Goal: Transaction & Acquisition: Book appointment/travel/reservation

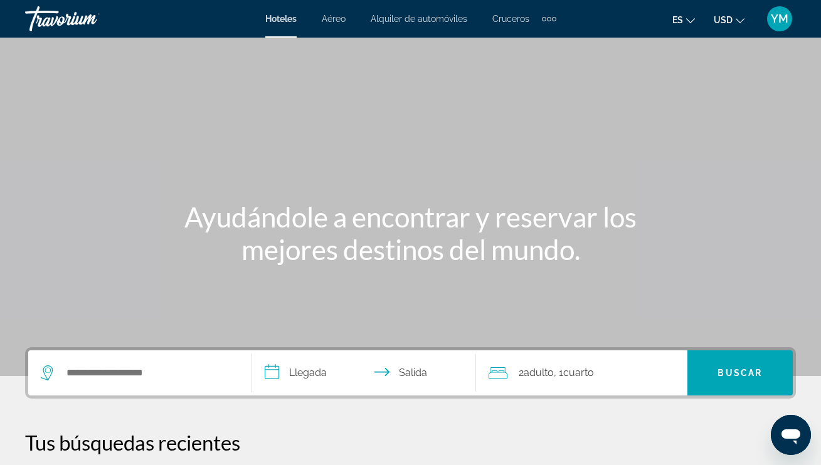
scroll to position [4, 0]
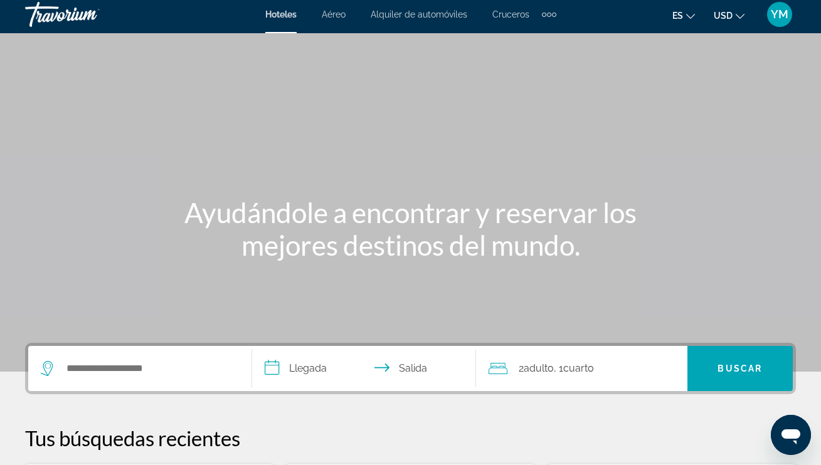
click at [508, 14] on span "Cruceros" at bounding box center [510, 14] width 37 height 10
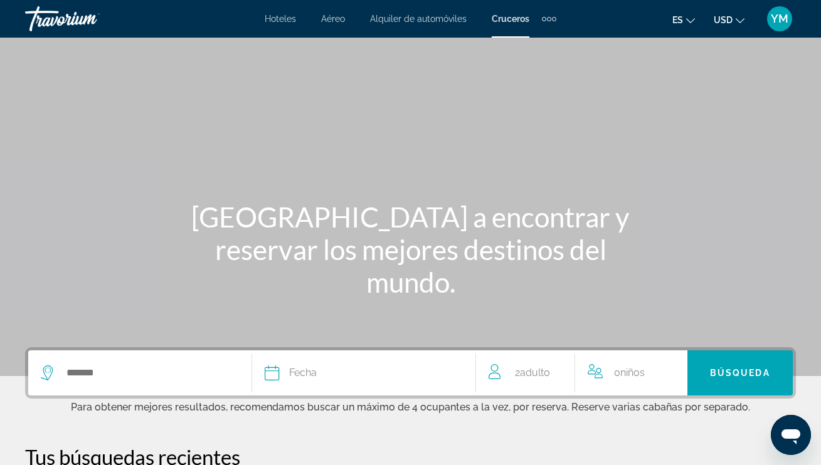
scroll to position [0, 1]
click at [548, 18] on div "Extra navigation items" at bounding box center [549, 19] width 4 height 4
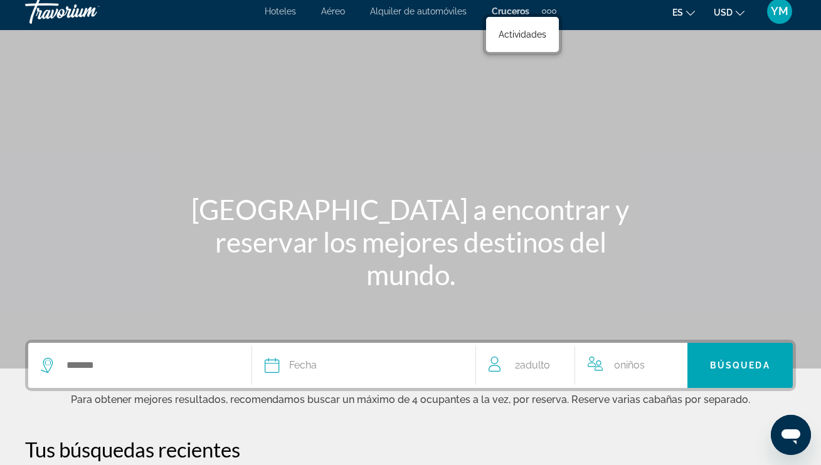
scroll to position [9, 0]
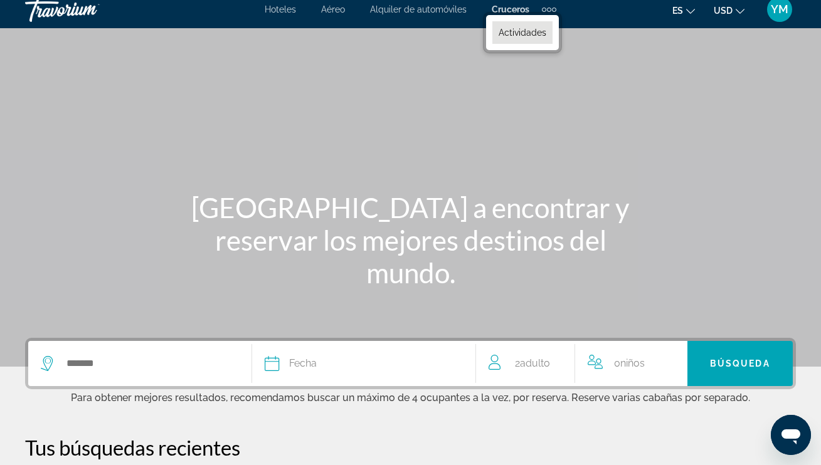
click at [540, 31] on span "Actividades" at bounding box center [522, 33] width 48 height 10
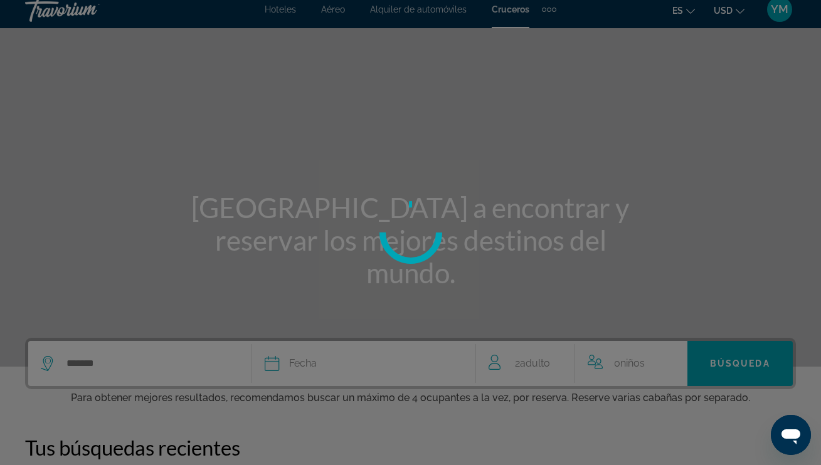
scroll to position [10, 0]
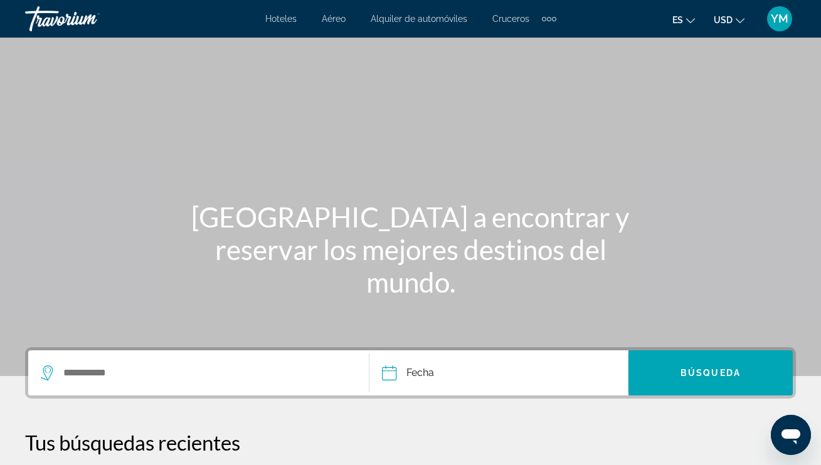
click at [514, 19] on span "Cruceros" at bounding box center [510, 19] width 37 height 10
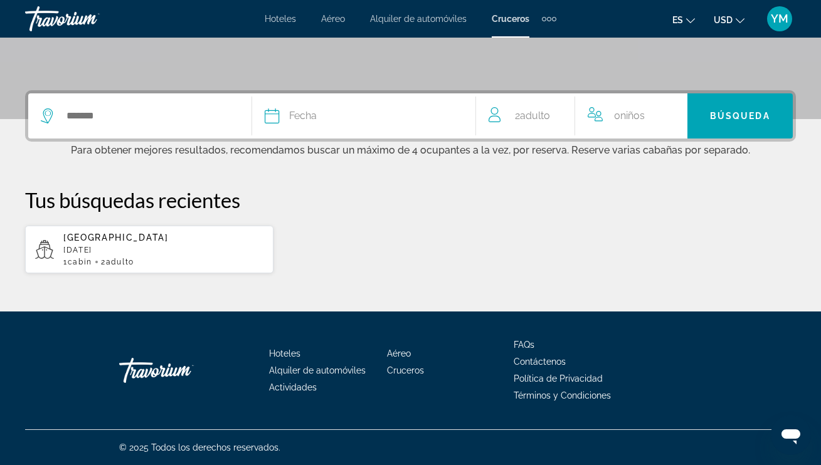
scroll to position [259, 0]
click at [70, 112] on input "Search widget" at bounding box center [152, 116] width 174 height 19
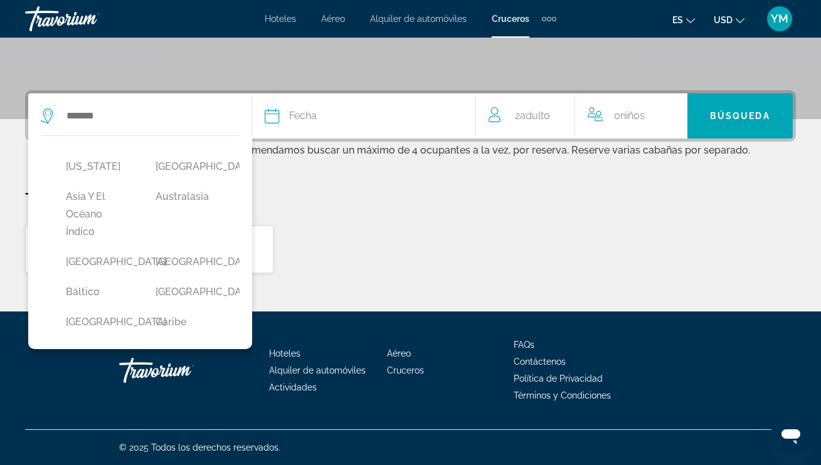
click at [101, 258] on button "[GEOGRAPHIC_DATA]" at bounding box center [98, 262] width 77 height 24
type input "*******"
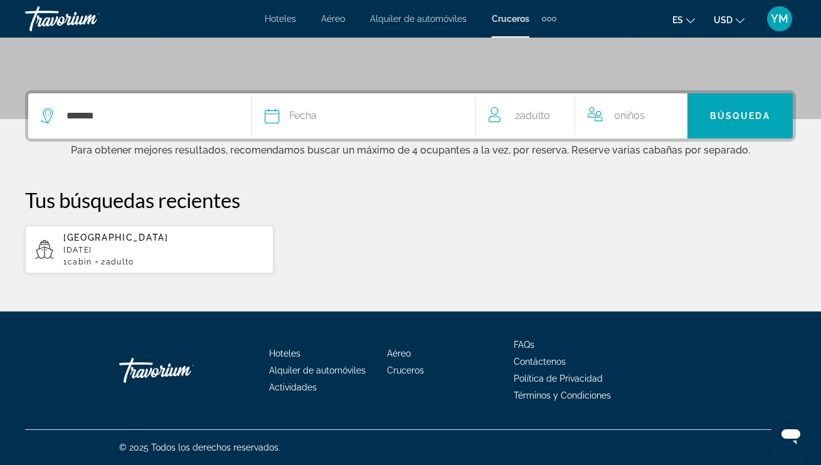
click at [273, 114] on icon "Search widget" at bounding box center [272, 115] width 15 height 15
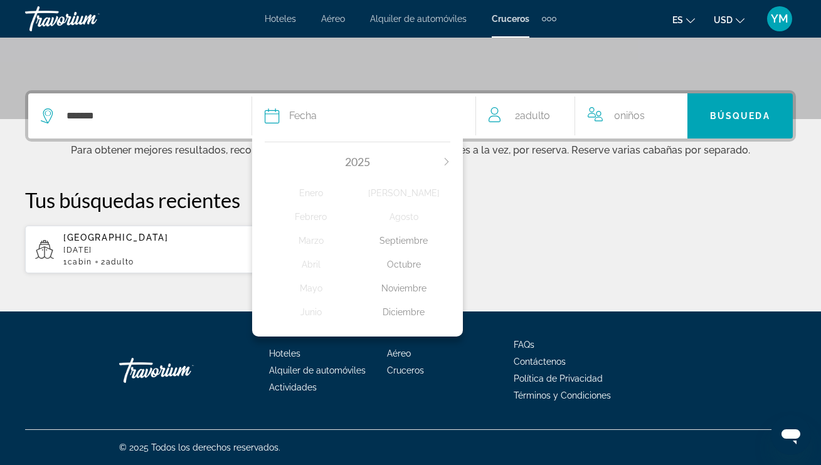
click at [407, 271] on div "Octubre" at bounding box center [403, 264] width 93 height 23
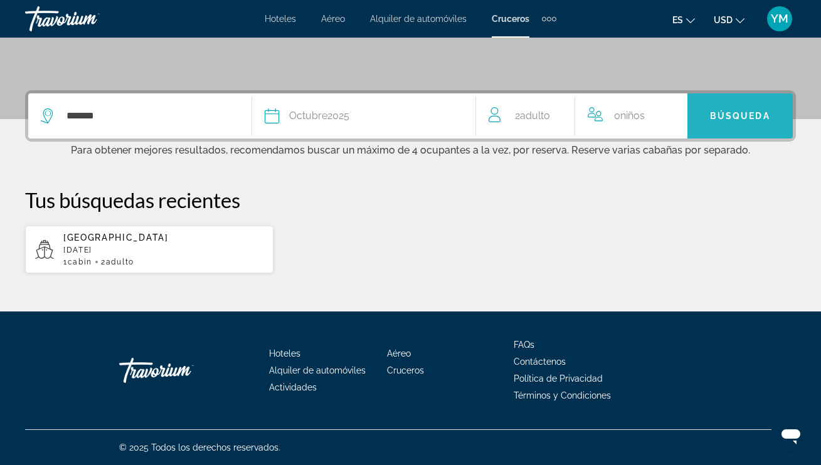
click at [738, 113] on span "Búsqueda" at bounding box center [740, 116] width 60 height 10
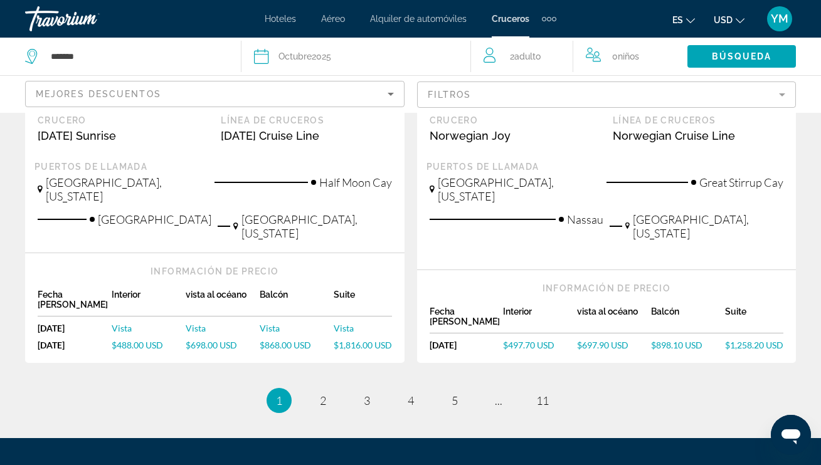
scroll to position [1540, 0]
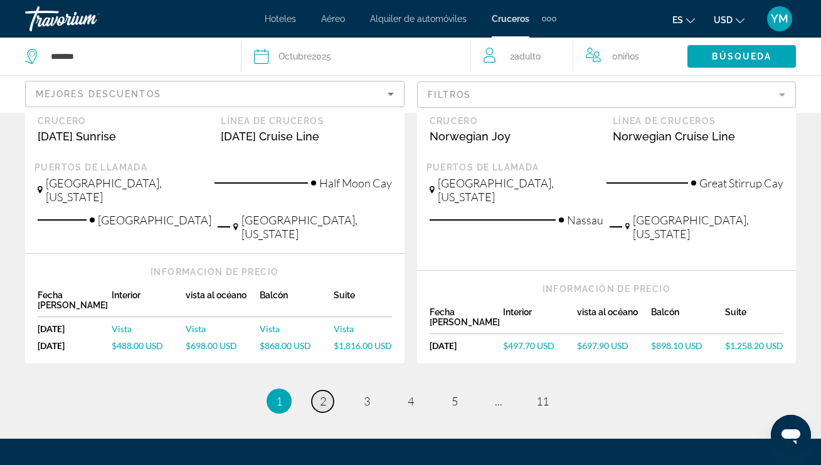
click at [324, 394] on span "2" at bounding box center [323, 401] width 6 height 14
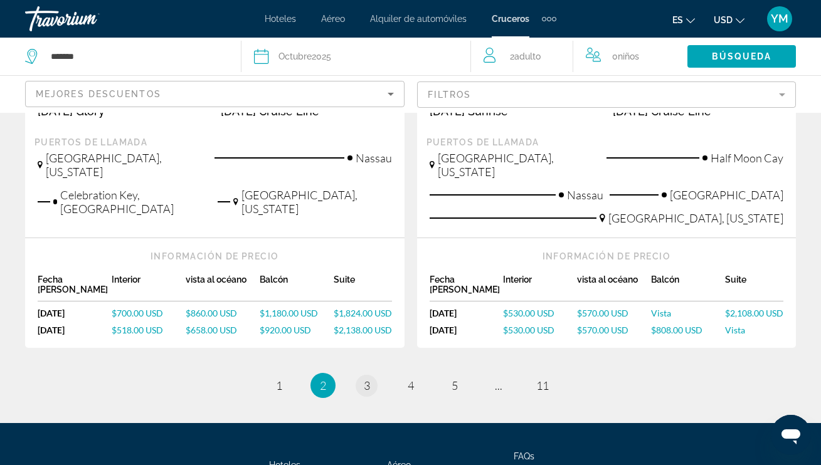
scroll to position [1581, 0]
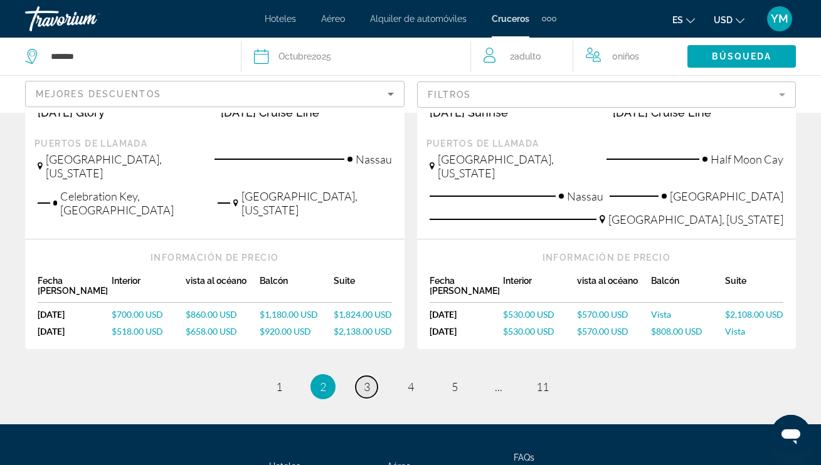
click at [369, 380] on span "3" at bounding box center [367, 387] width 6 height 14
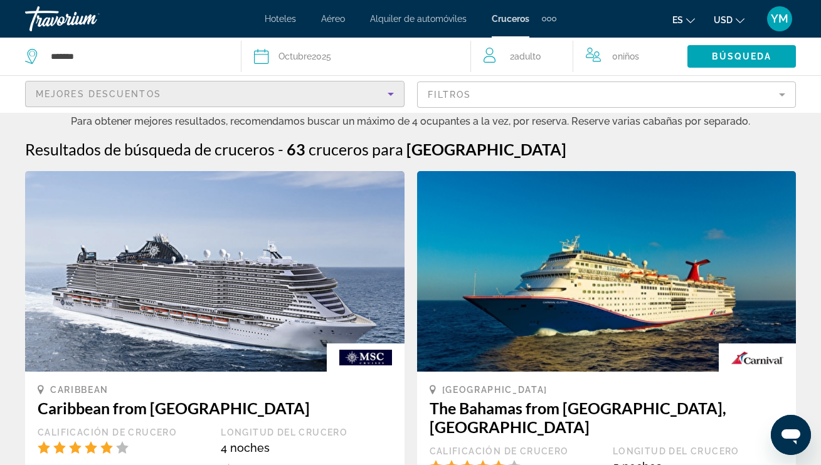
click at [392, 95] on icon "Sort by" at bounding box center [390, 94] width 6 height 3
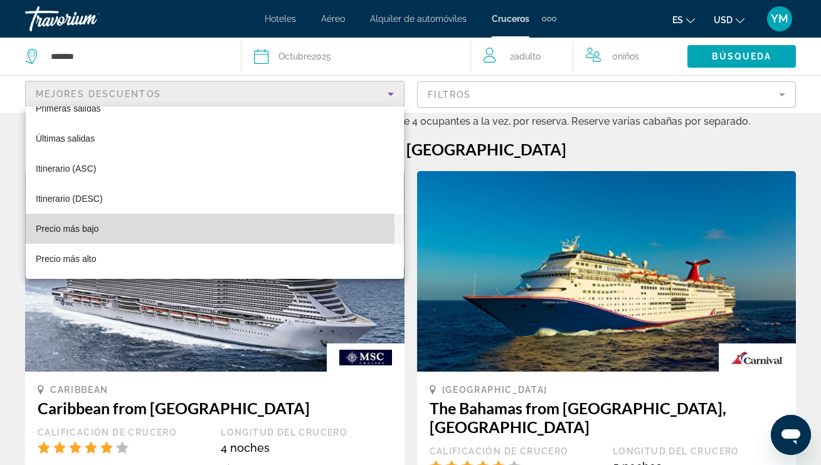
scroll to position [1, 0]
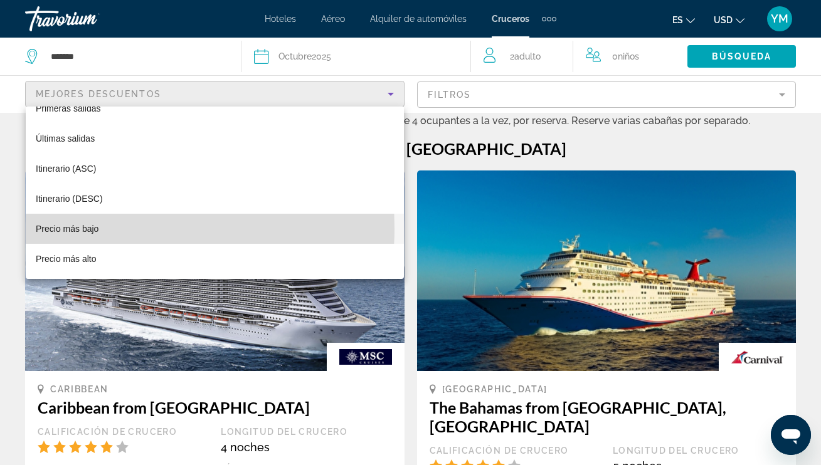
click at [85, 228] on span "Precio más bajo" at bounding box center [67, 229] width 63 height 10
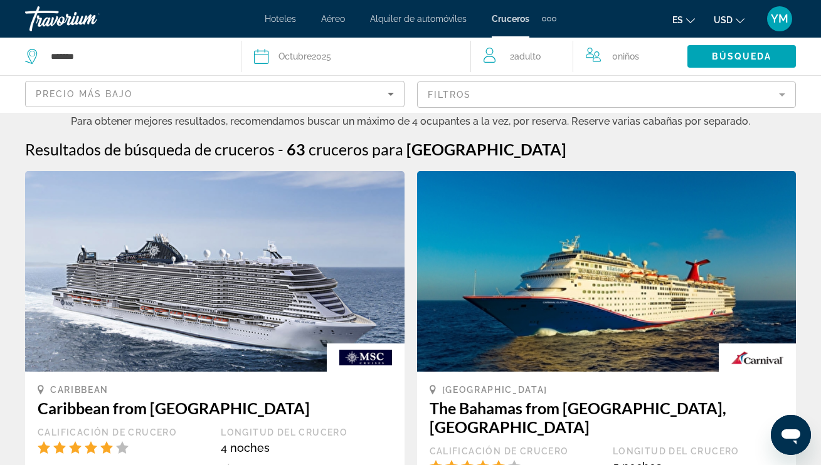
click at [781, 94] on mat-form-field "Filtros" at bounding box center [606, 94] width 379 height 26
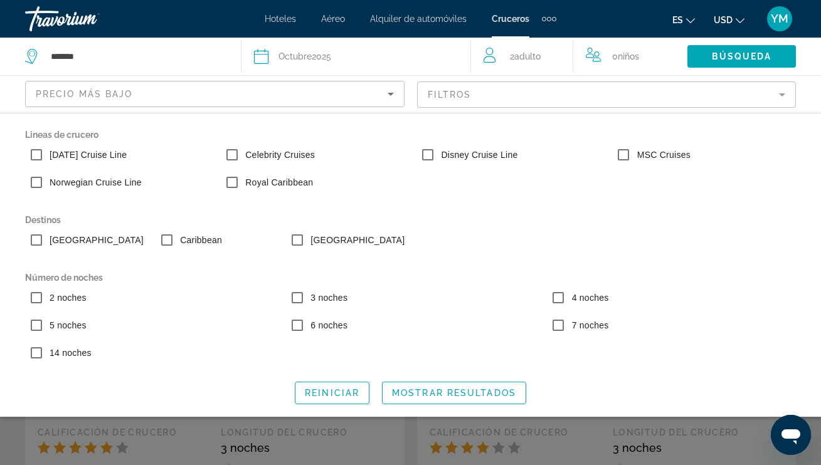
drag, startPoint x: 500, startPoint y: 395, endPoint x: 716, endPoint y: 321, distance: 228.0
click at [720, 334] on div "Lineas de crucero [DATE] Cruise Line Celebrity Cruises Disney Cruise Line MSC C…" at bounding box center [410, 265] width 821 height 278
click at [495, 391] on span "Mostrar resultados" at bounding box center [454, 393] width 124 height 10
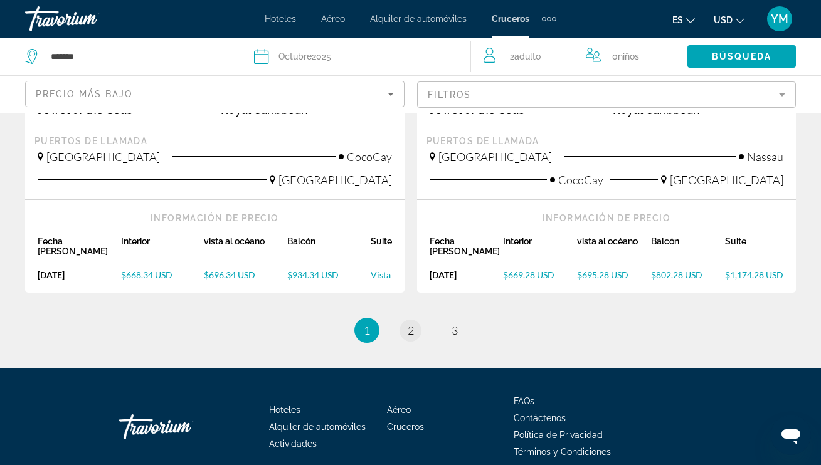
scroll to position [1445, 0]
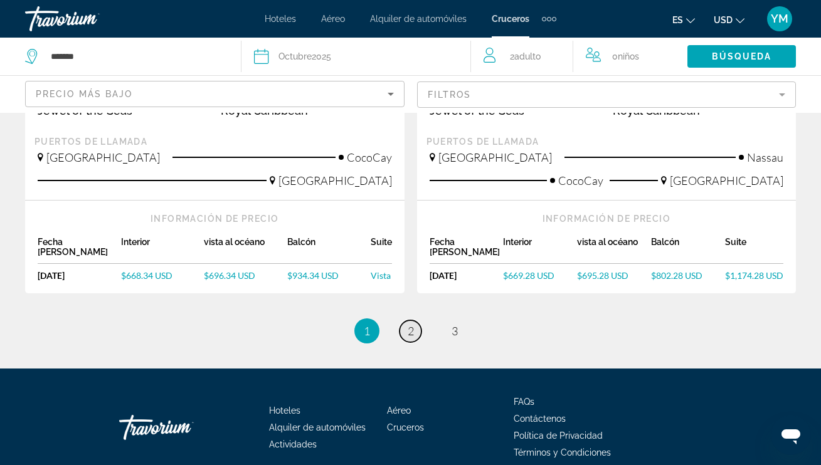
click at [412, 324] on span "2" at bounding box center [410, 331] width 6 height 14
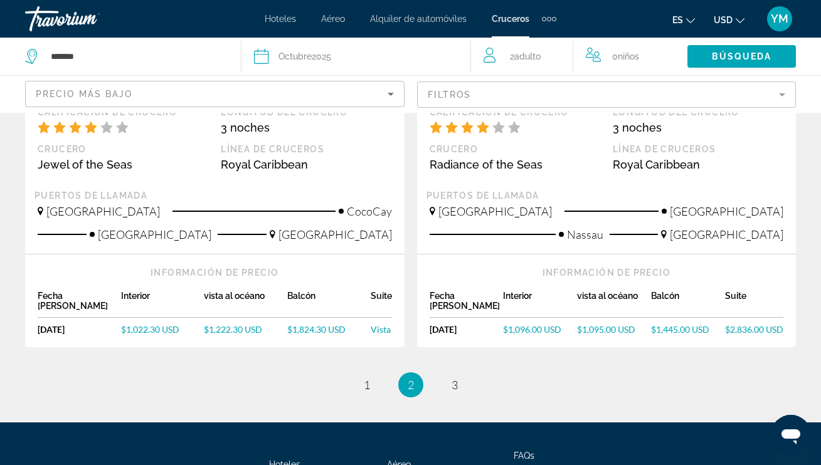
scroll to position [1431, 0]
click at [455, 378] on span "3" at bounding box center [454, 385] width 6 height 14
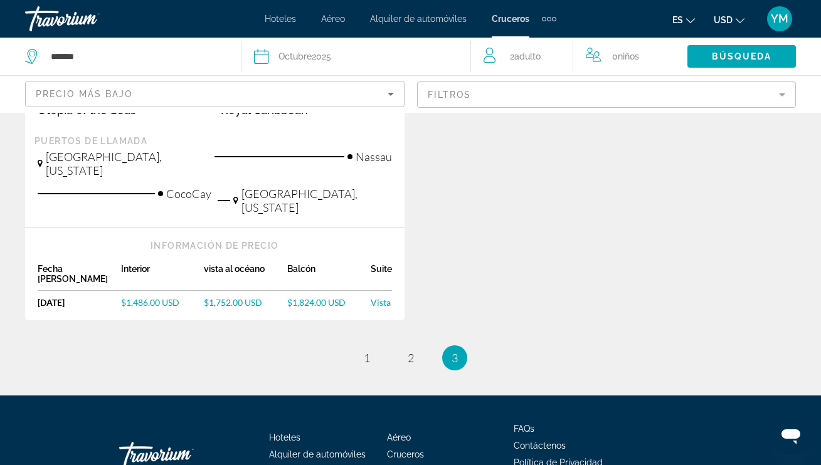
scroll to position [1485, 0]
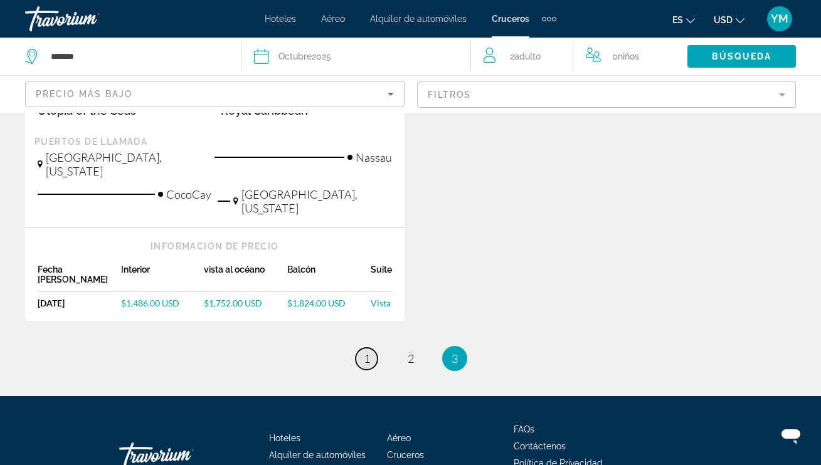
click at [366, 352] on span "1" at bounding box center [367, 359] width 6 height 14
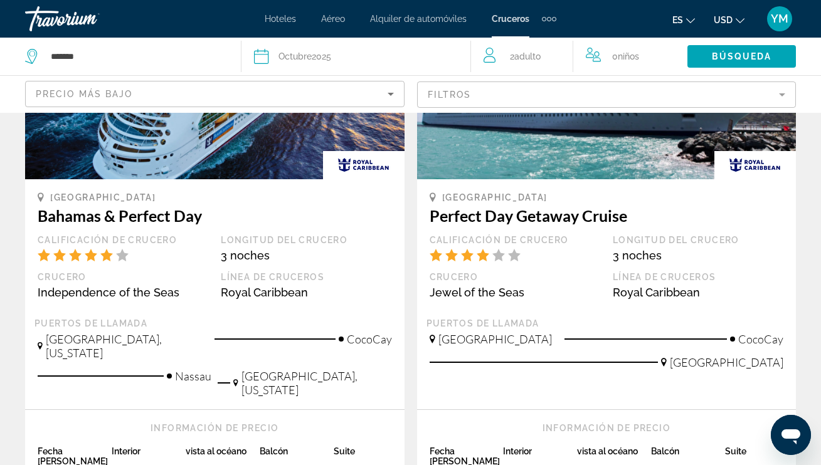
scroll to position [196, 0]
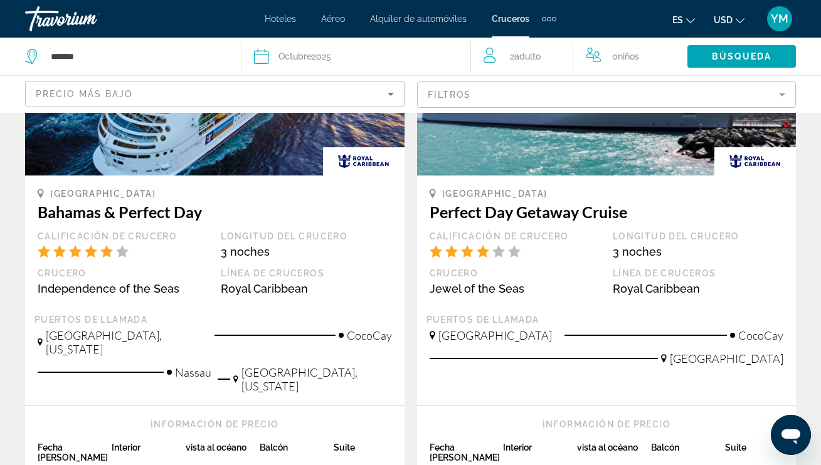
click at [251, 149] on img "Main content" at bounding box center [214, 75] width 379 height 201
click at [261, 308] on div "Bahamas Bahamas & Perfect Day Calificación de crucero Longitud del crucero 3 no…" at bounding box center [215, 251] width 354 height 126
click at [241, 209] on h3 "Bahamas & Perfect Day" at bounding box center [215, 211] width 354 height 19
click at [177, 264] on div "Calificación de crucero" at bounding box center [122, 249] width 183 height 37
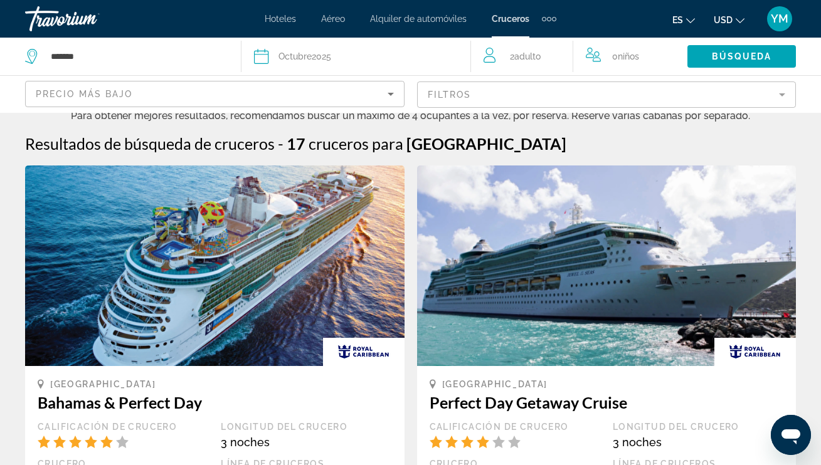
scroll to position [13, 1]
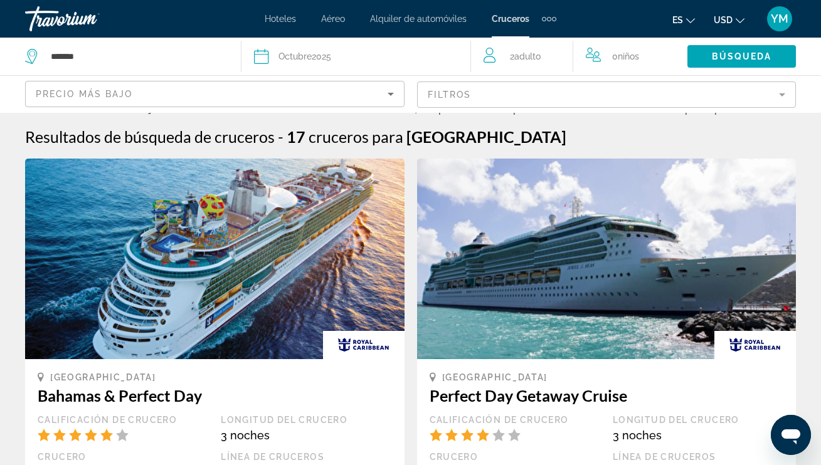
click at [275, 249] on img "Main content" at bounding box center [214, 259] width 379 height 201
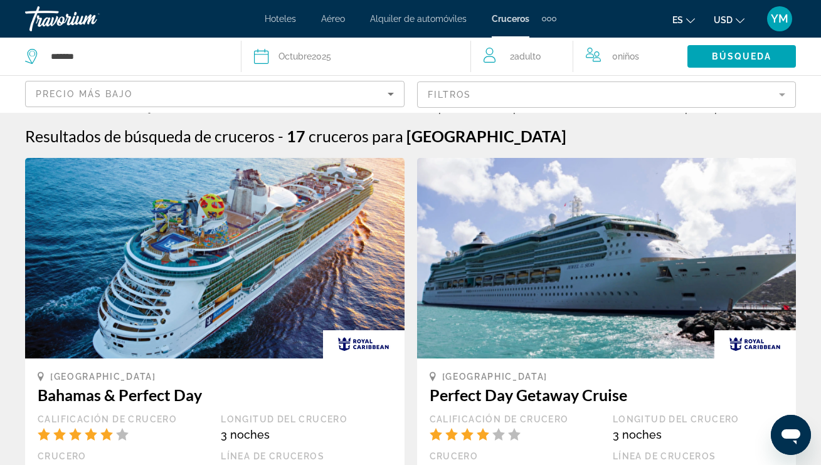
drag, startPoint x: 298, startPoint y: 251, endPoint x: 280, endPoint y: 249, distance: 18.9
click at [298, 251] on img "Main content" at bounding box center [214, 258] width 379 height 201
click at [269, 247] on img "Main content" at bounding box center [214, 258] width 379 height 201
drag, startPoint x: 268, startPoint y: 247, endPoint x: 226, endPoint y: 242, distance: 42.3
click at [268, 247] on img "Main content" at bounding box center [214, 258] width 379 height 201
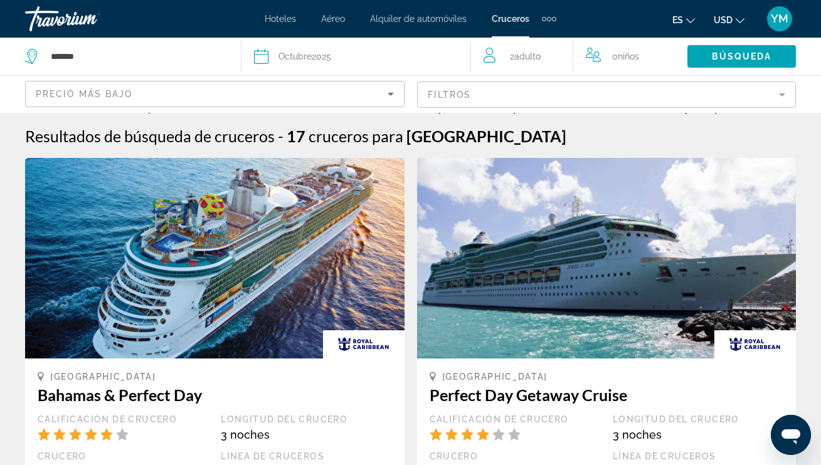
click at [226, 241] on img "Main content" at bounding box center [214, 258] width 379 height 201
click at [222, 241] on img "Main content" at bounding box center [214, 258] width 379 height 201
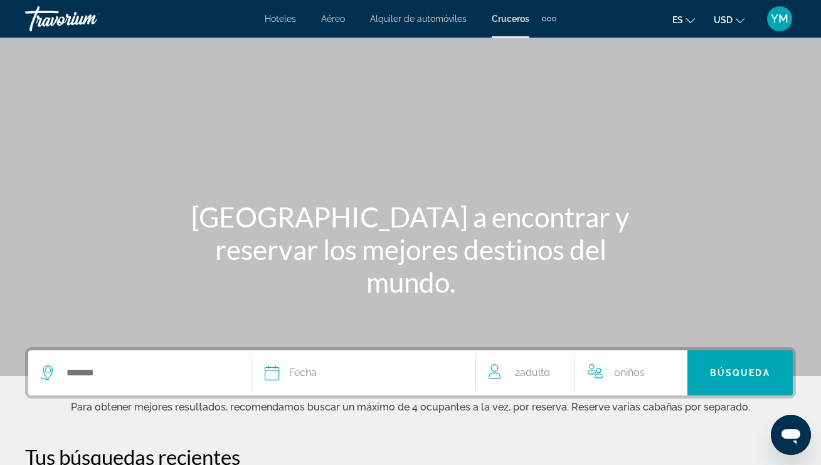
click at [335, 20] on span "Aéreo" at bounding box center [333, 19] width 24 height 10
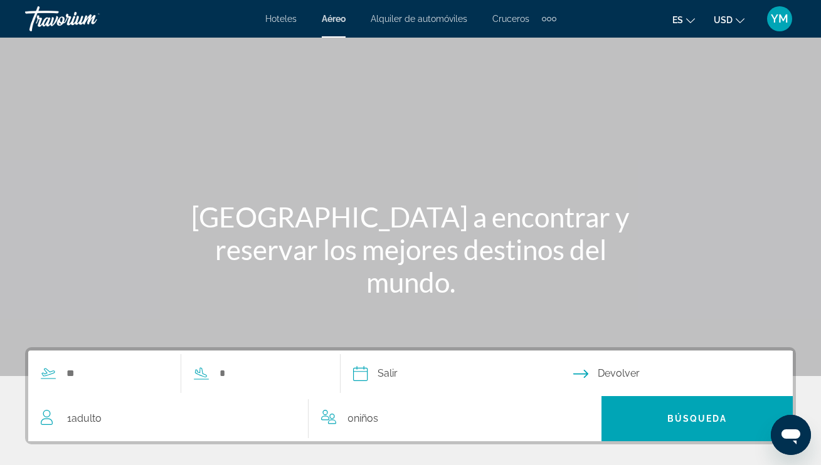
click at [288, 21] on span "Hoteles" at bounding box center [280, 19] width 31 height 10
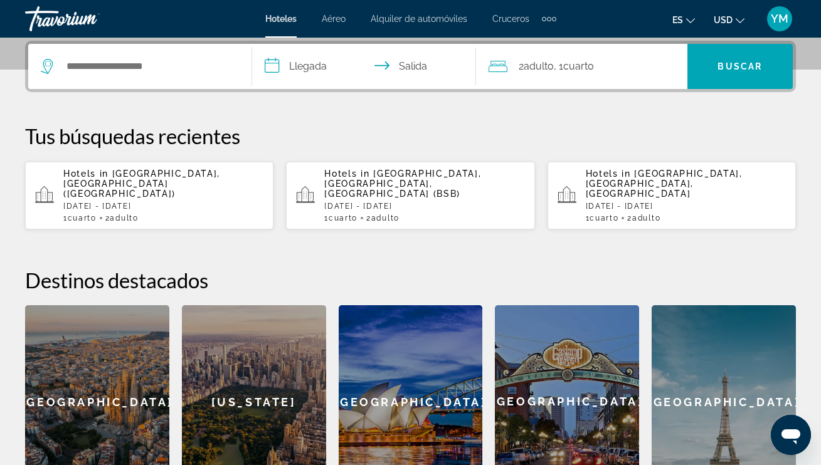
scroll to position [307, 0]
click at [671, 202] on p "[DATE] - [DATE]" at bounding box center [685, 206] width 200 height 9
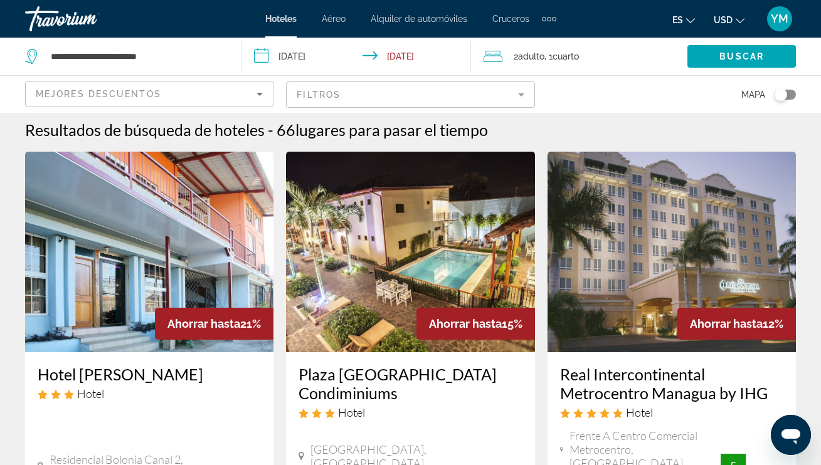
scroll to position [4, 0]
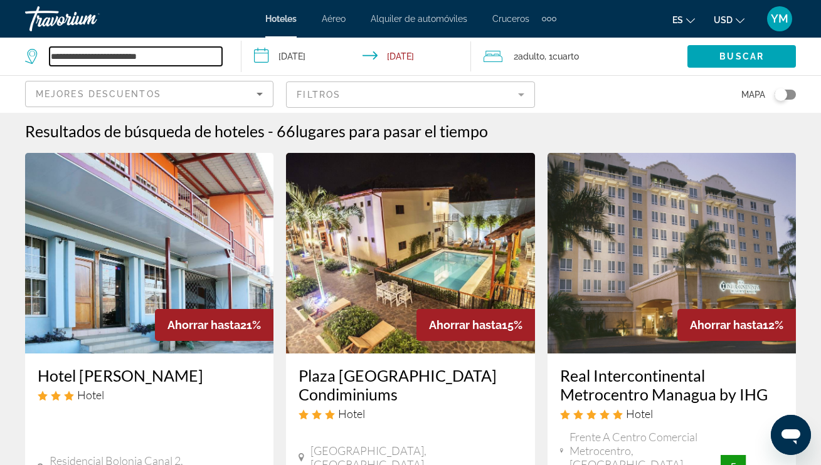
drag, startPoint x: 179, startPoint y: 56, endPoint x: 46, endPoint y: 55, distance: 132.3
click at [46, 55] on div "**********" at bounding box center [123, 56] width 197 height 19
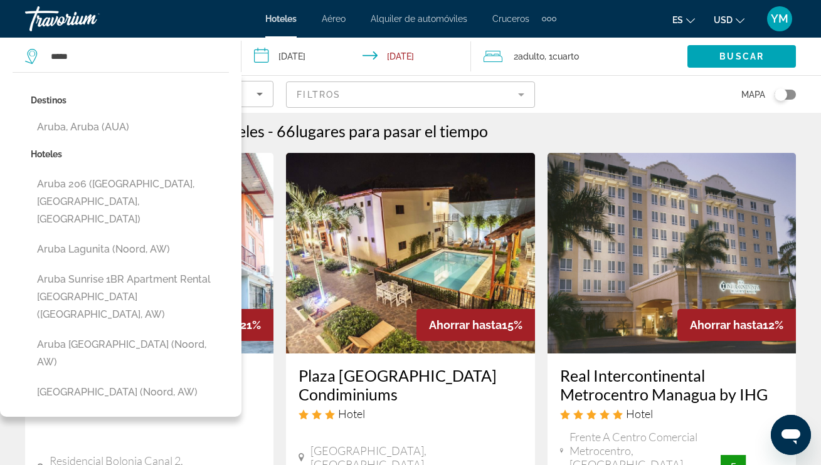
scroll to position [4, 1]
click at [106, 129] on button "Aruba, Aruba (AUA)" at bounding box center [130, 127] width 198 height 24
type input "**********"
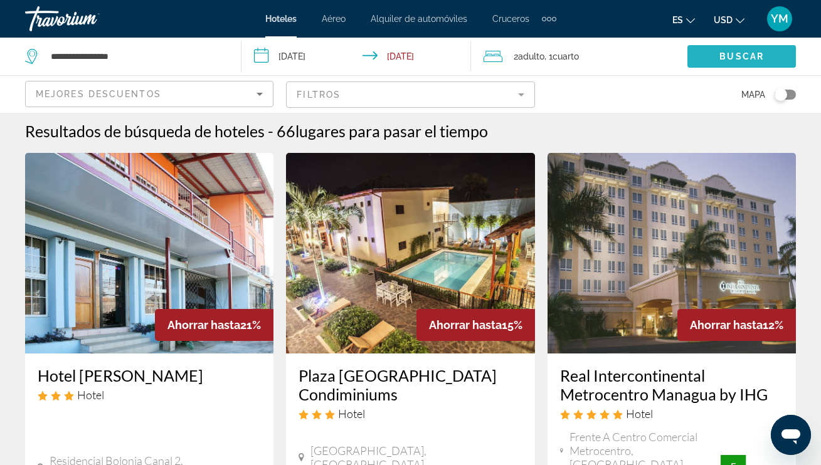
click at [758, 52] on span "Buscar" at bounding box center [741, 56] width 45 height 10
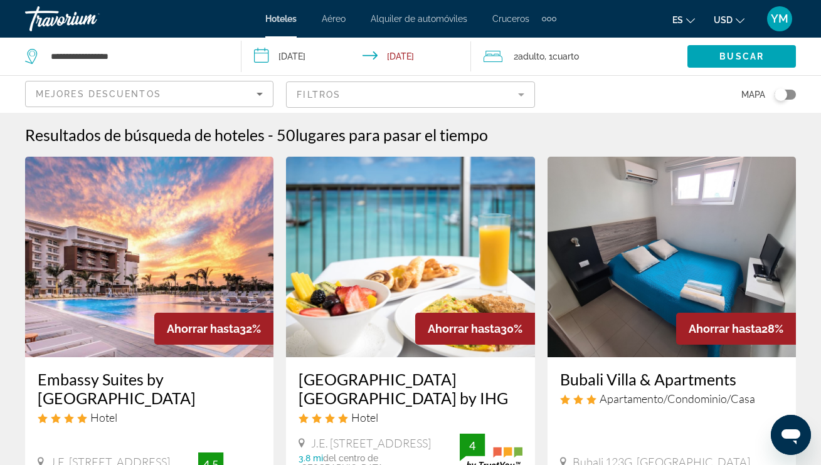
click at [313, 97] on mat-form-field "Filtros" at bounding box center [410, 94] width 248 height 26
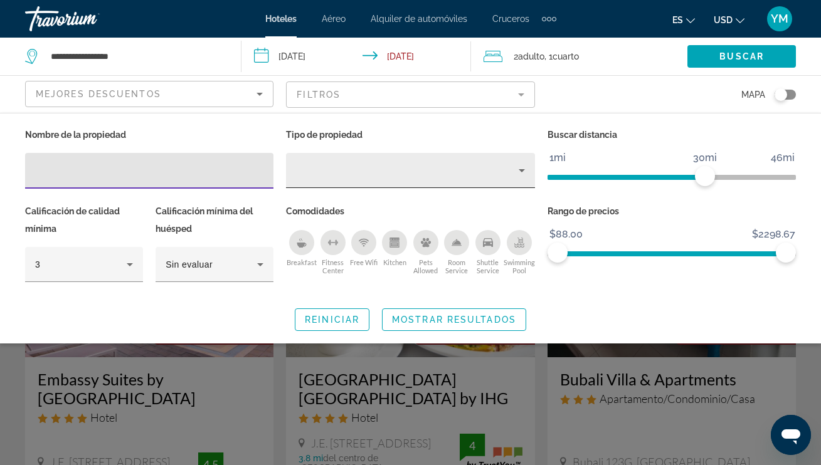
scroll to position [3, 0]
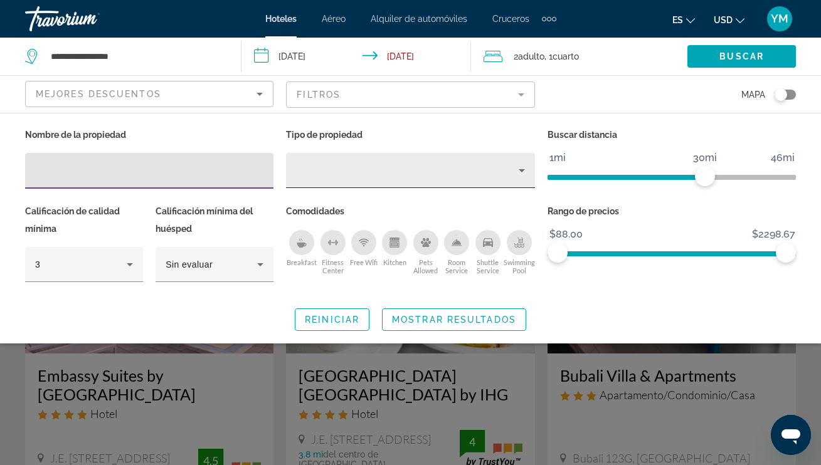
click at [301, 179] on div "Hotel Filters" at bounding box center [410, 170] width 228 height 35
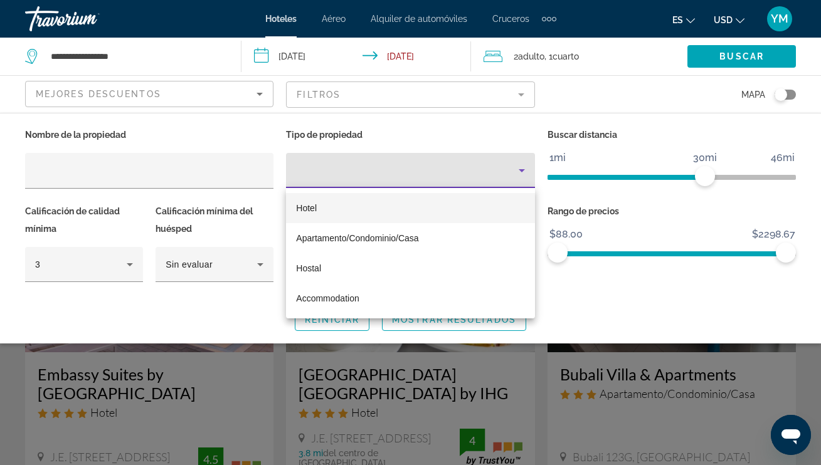
scroll to position [5, 0]
drag, startPoint x: 101, startPoint y: 170, endPoint x: 93, endPoint y: 173, distance: 8.1
click at [100, 171] on div at bounding box center [410, 232] width 821 height 465
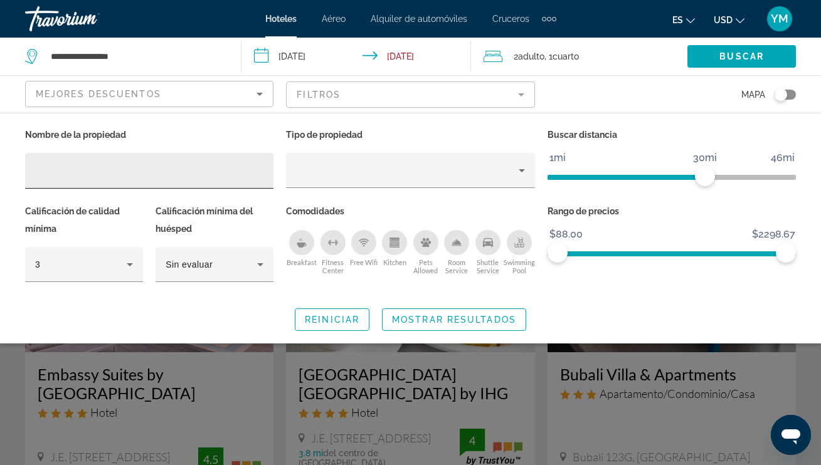
click at [36, 179] on div "Hotel Filters" at bounding box center [149, 171] width 228 height 36
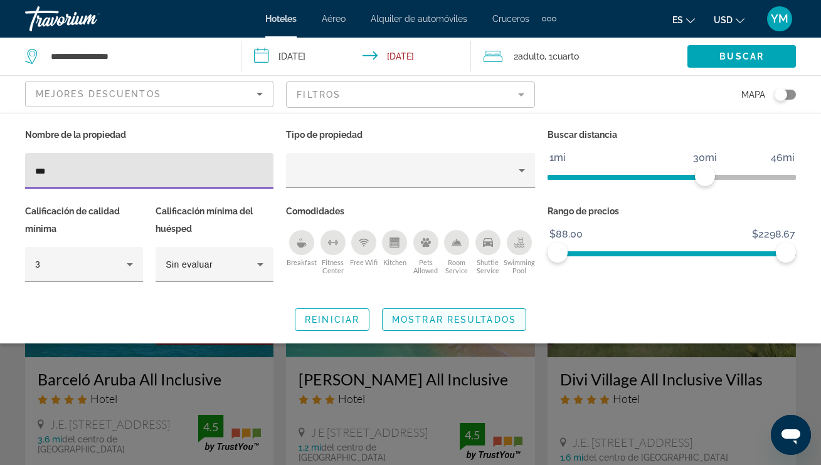
type input "***"
click at [485, 313] on span "Search widget" at bounding box center [453, 320] width 143 height 30
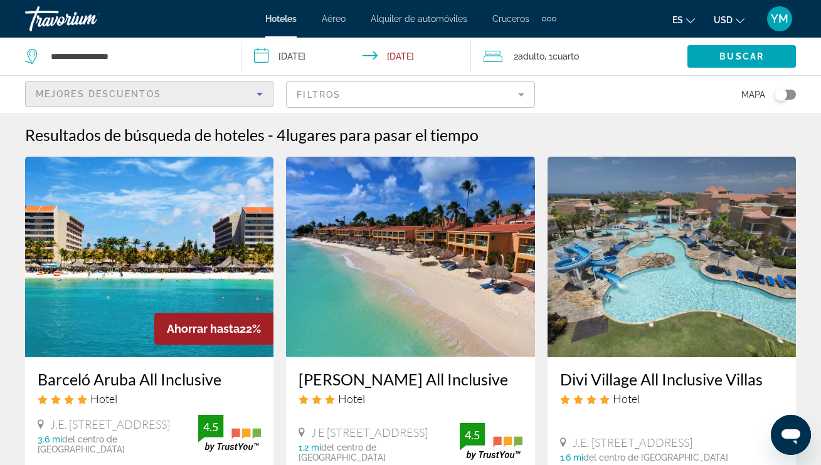
click at [261, 93] on icon "Sort by" at bounding box center [259, 94] width 15 height 15
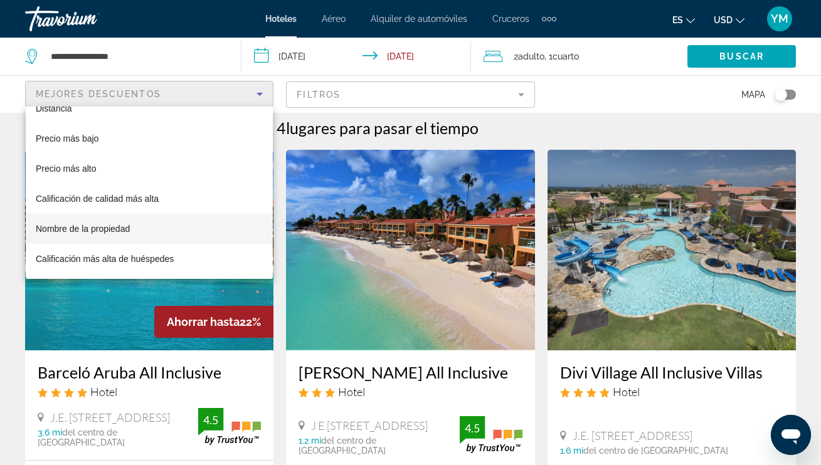
scroll to position [11, 0]
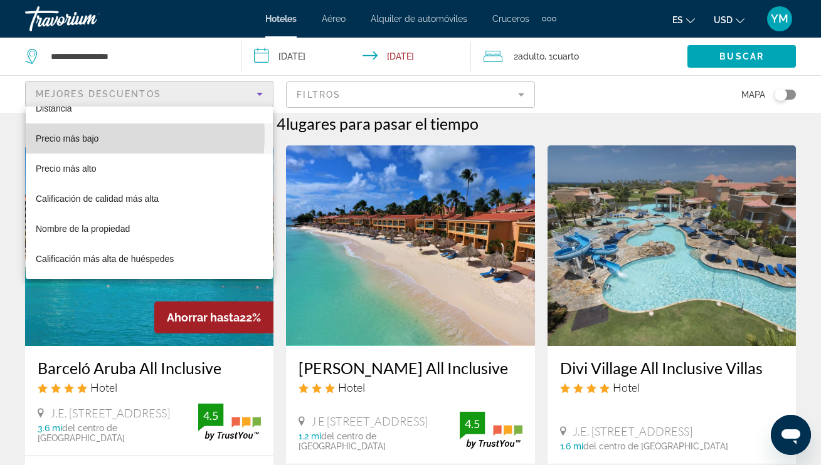
click at [102, 135] on mat-option "Precio más bajo" at bounding box center [149, 138] width 247 height 30
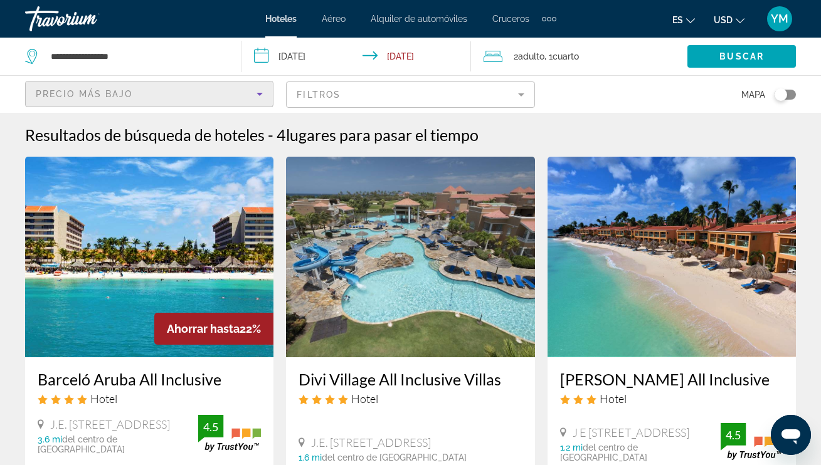
click at [50, 92] on span "Precio más bajo" at bounding box center [84, 94] width 97 height 10
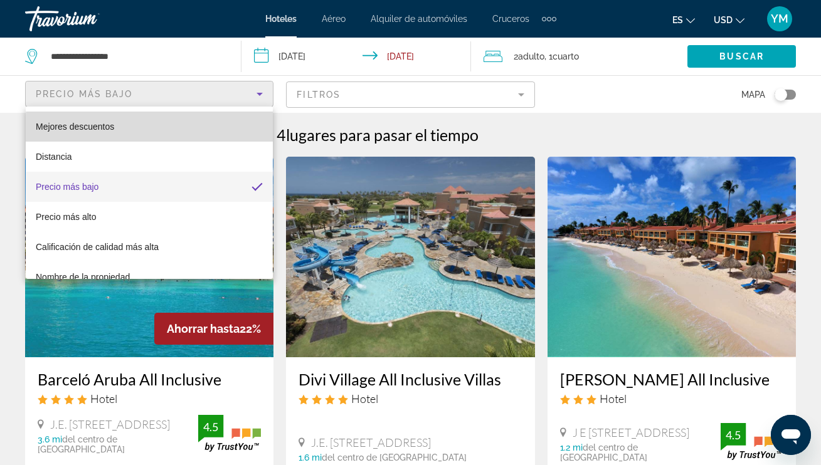
click at [214, 130] on mat-option "Mejores descuentos" at bounding box center [149, 127] width 247 height 30
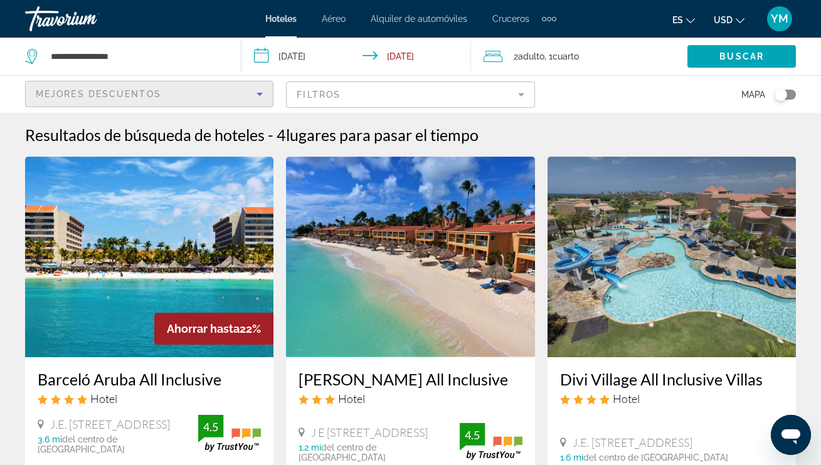
click at [262, 95] on icon "Sort by" at bounding box center [259, 94] width 15 height 15
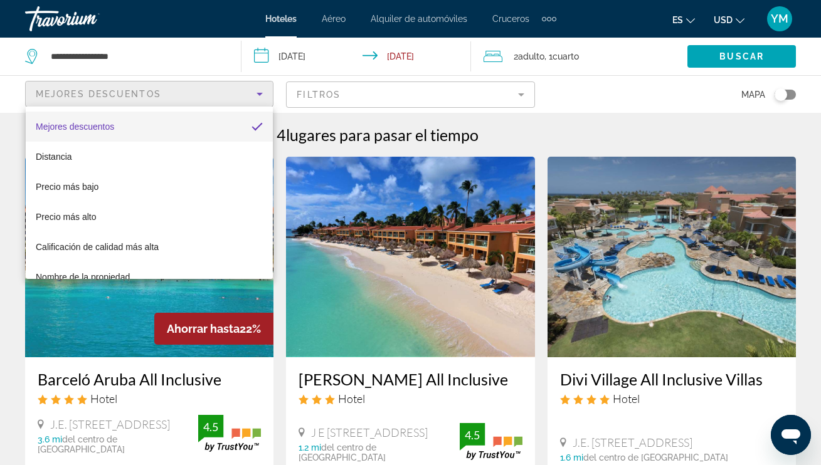
drag, startPoint x: 313, startPoint y: 172, endPoint x: 307, endPoint y: 165, distance: 9.8
click at [313, 172] on div at bounding box center [410, 232] width 821 height 465
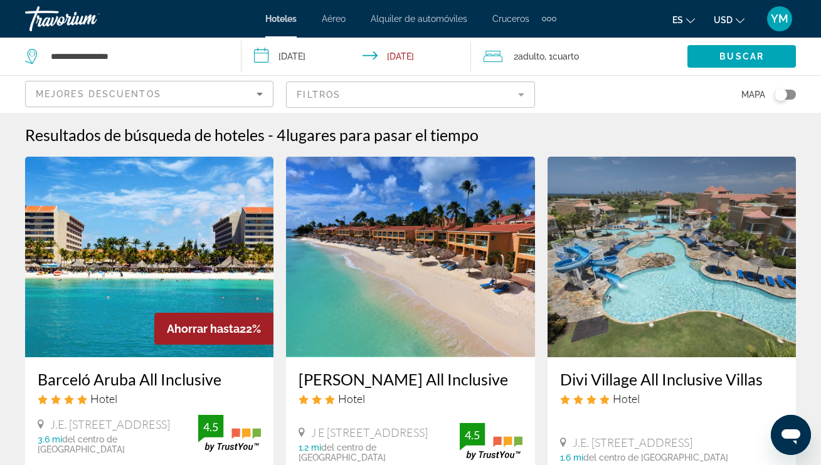
click at [526, 94] on mat-form-field "Filtros" at bounding box center [410, 94] width 248 height 26
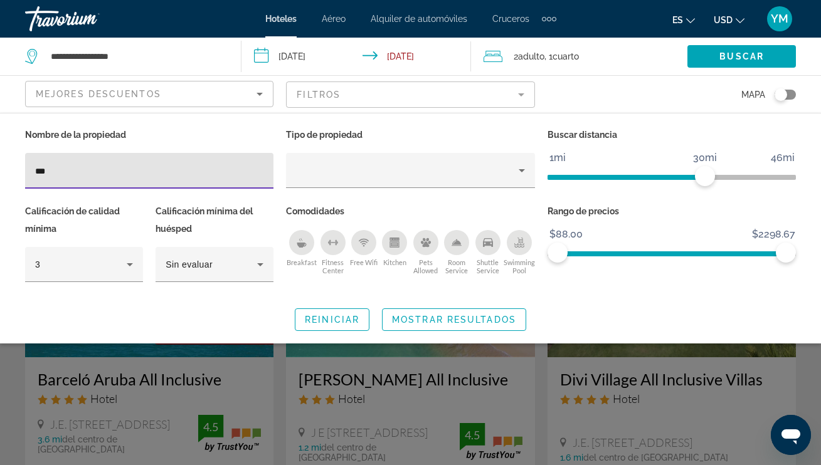
drag, startPoint x: 50, startPoint y: 169, endPoint x: 3, endPoint y: 167, distance: 47.7
click at [2, 168] on div "Nombre de la propiedad *** Tipo de propiedad Buscar distancia 1mi 46mi 30mi Cal…" at bounding box center [410, 228] width 821 height 205
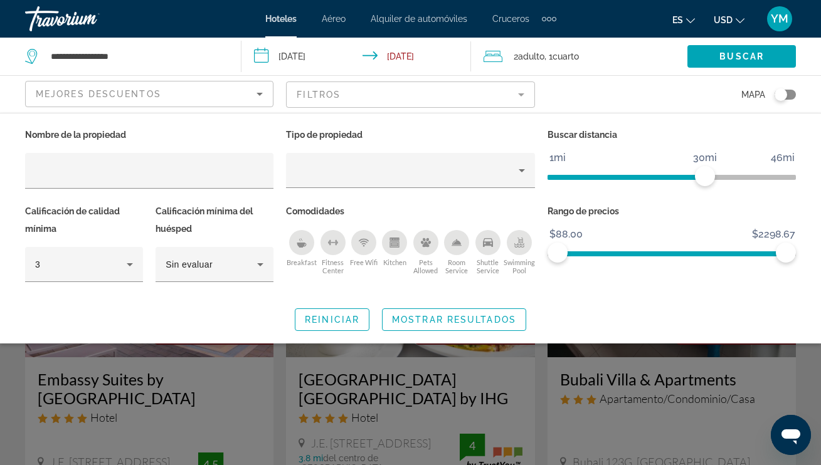
click at [396, 125] on div "Nombre de la propiedad Tipo de propiedad Buscar distancia 1mi 46mi 30mi Calific…" at bounding box center [410, 228] width 821 height 231
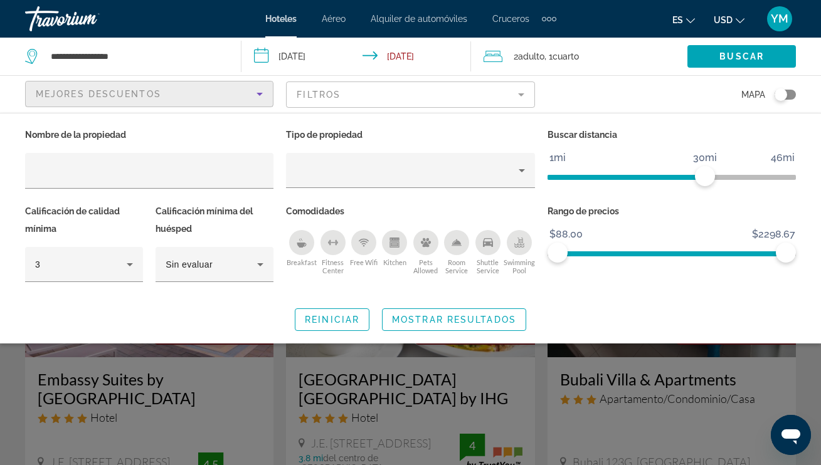
click at [262, 93] on icon "Sort by" at bounding box center [259, 94] width 6 height 3
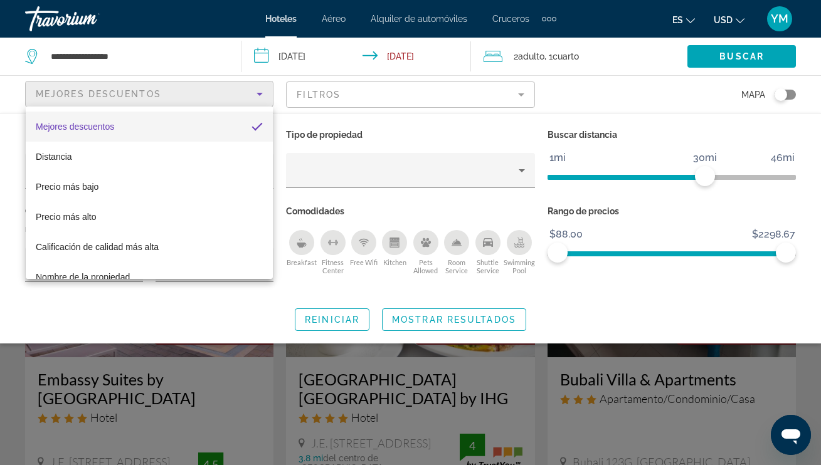
click at [425, 138] on div at bounding box center [410, 232] width 821 height 465
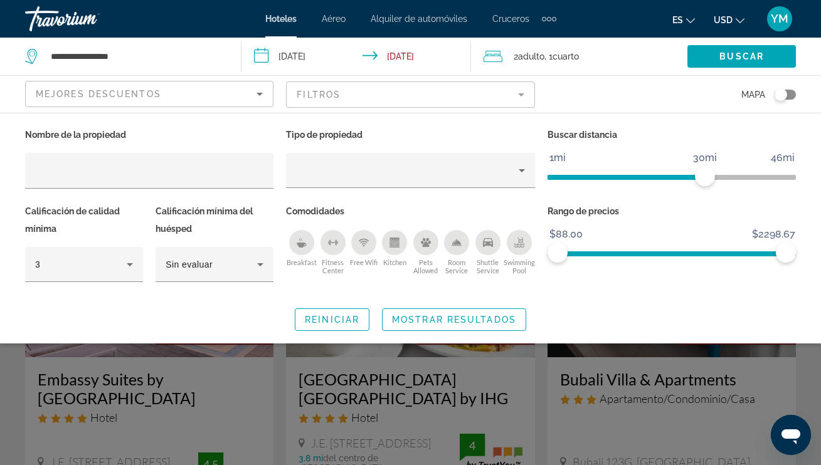
click at [467, 317] on span "Mostrar resultados" at bounding box center [454, 320] width 124 height 10
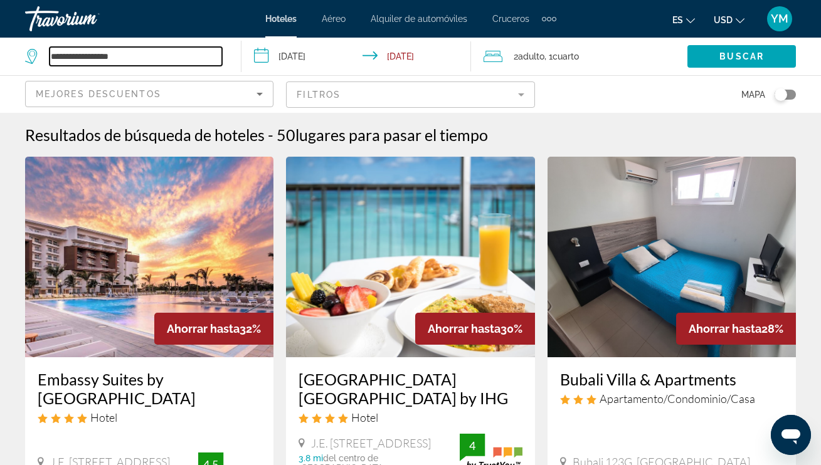
drag, startPoint x: 51, startPoint y: 55, endPoint x: 185, endPoint y: 56, distance: 133.5
click at [185, 56] on input "**********" at bounding box center [136, 56] width 172 height 19
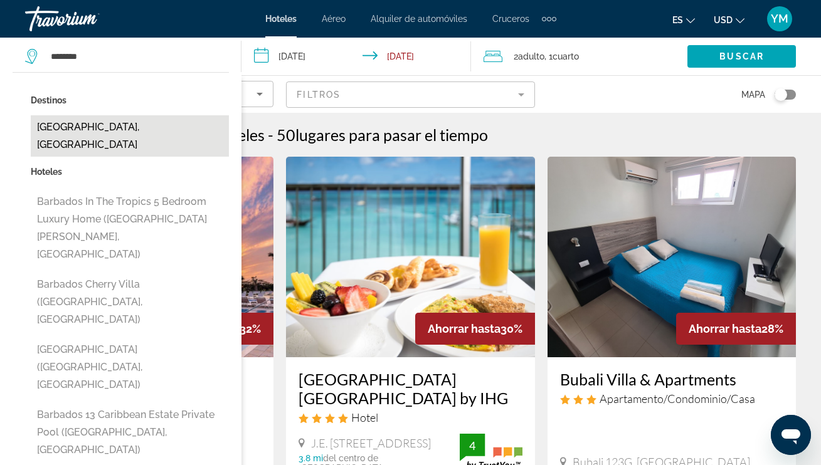
click at [102, 128] on button "[GEOGRAPHIC_DATA], [GEOGRAPHIC_DATA]" at bounding box center [130, 135] width 198 height 41
type input "**********"
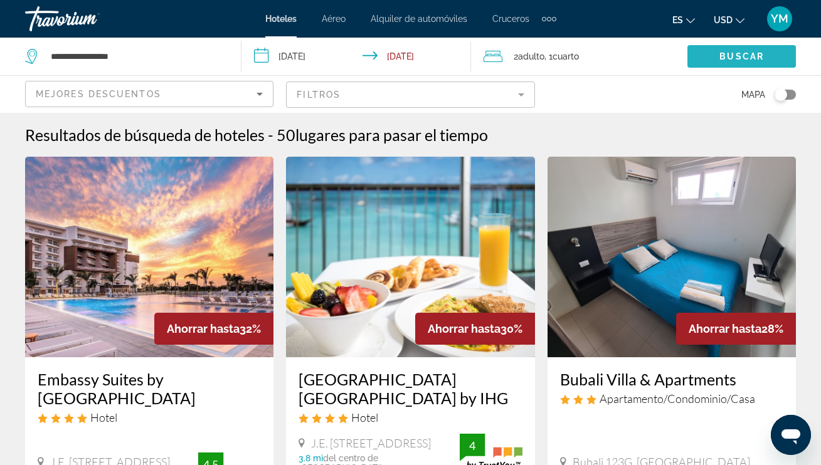
click at [723, 56] on span "Buscar" at bounding box center [741, 56] width 45 height 10
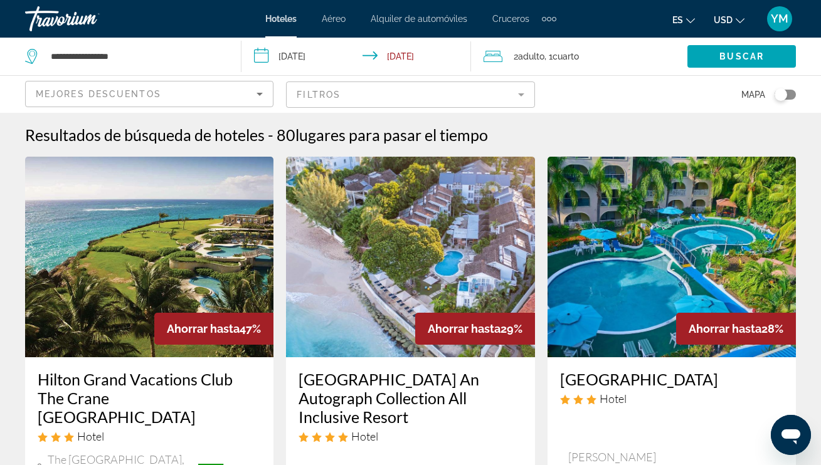
click at [520, 95] on mat-form-field "Filtros" at bounding box center [410, 94] width 248 height 26
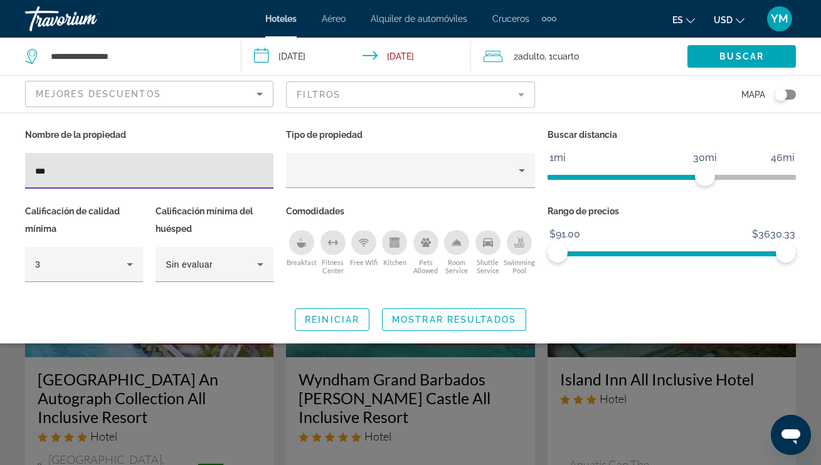
type input "***"
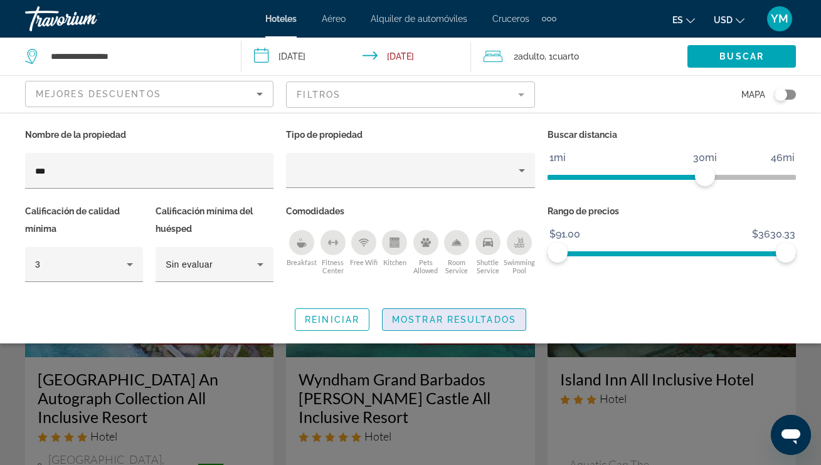
click at [446, 321] on span "Mostrar resultados" at bounding box center [454, 320] width 124 height 10
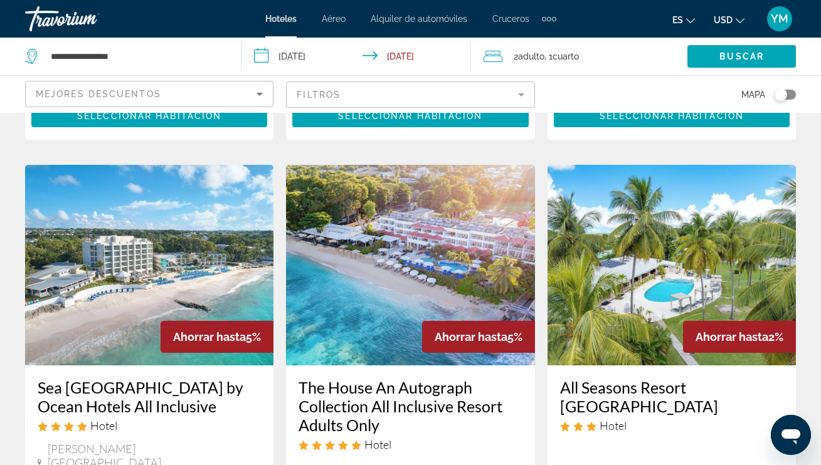
scroll to position [1070, 0]
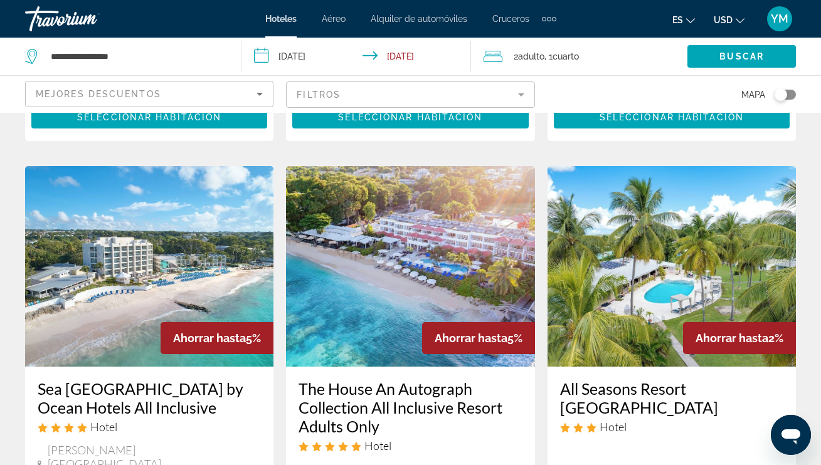
click at [663, 238] on img "Main content" at bounding box center [671, 266] width 248 height 201
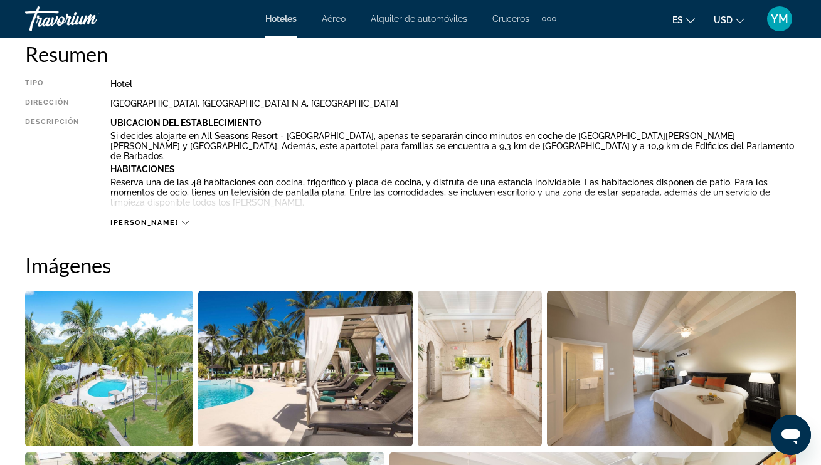
scroll to position [658, 0]
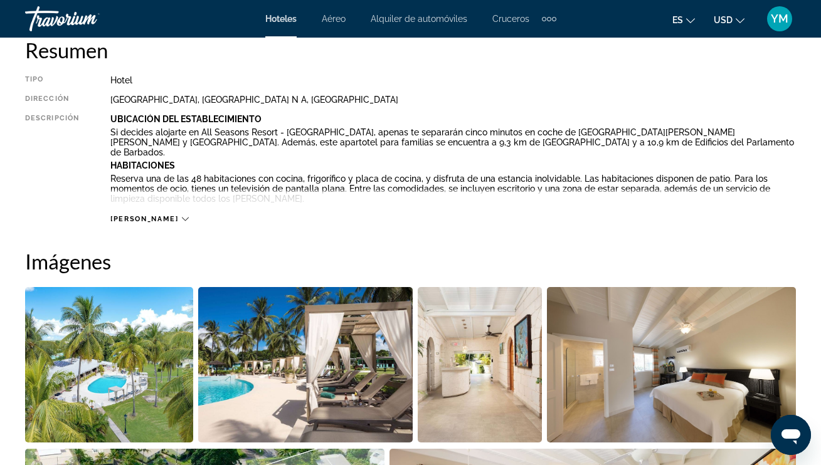
click at [182, 218] on icon "Main content" at bounding box center [185, 219] width 7 height 7
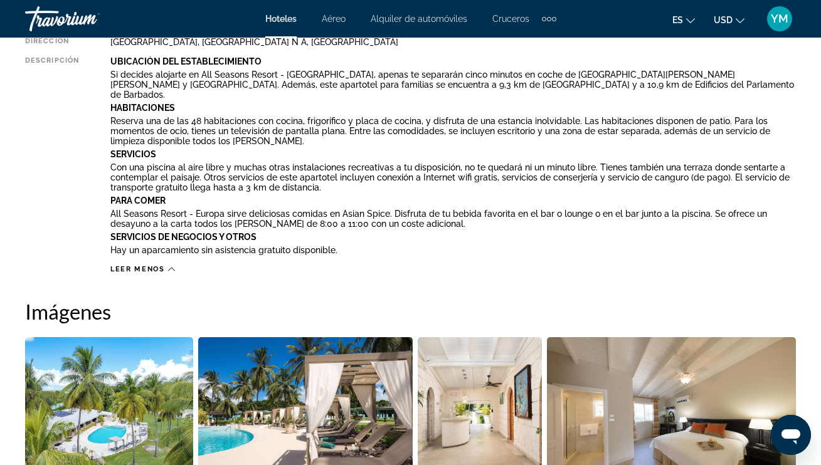
scroll to position [814, 0]
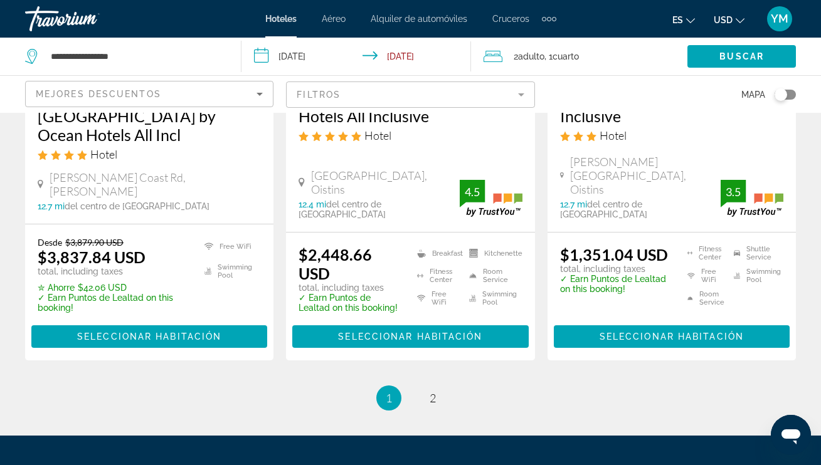
scroll to position [1902, 0]
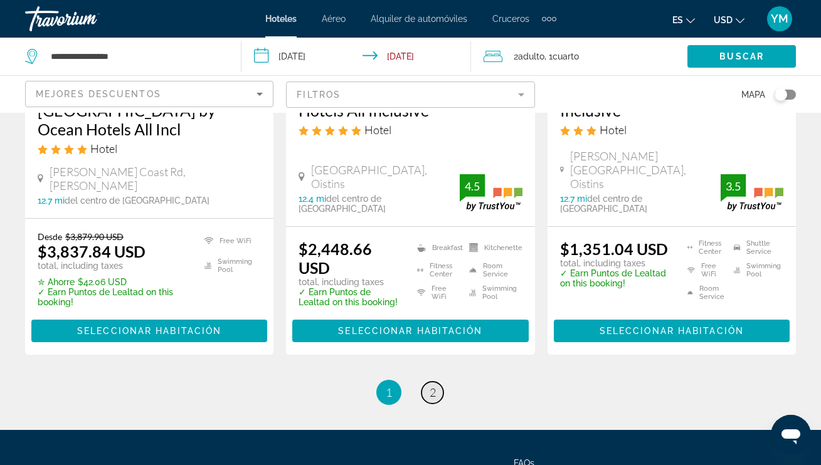
click at [434, 386] on span "2" at bounding box center [432, 393] width 6 height 14
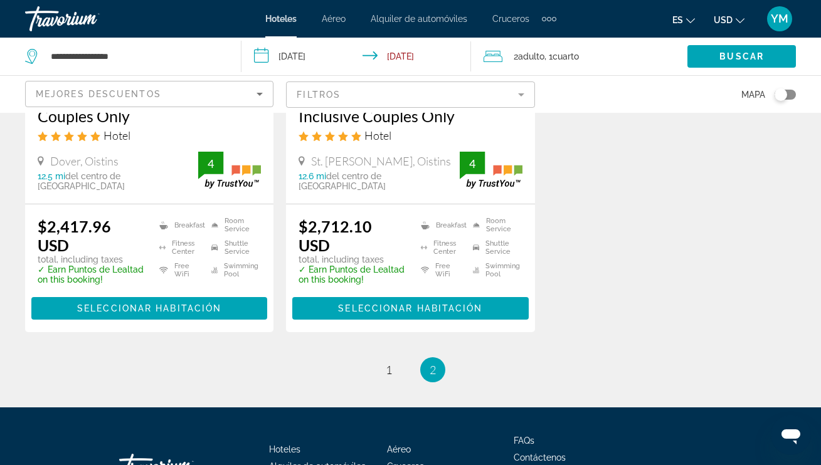
scroll to position [283, 0]
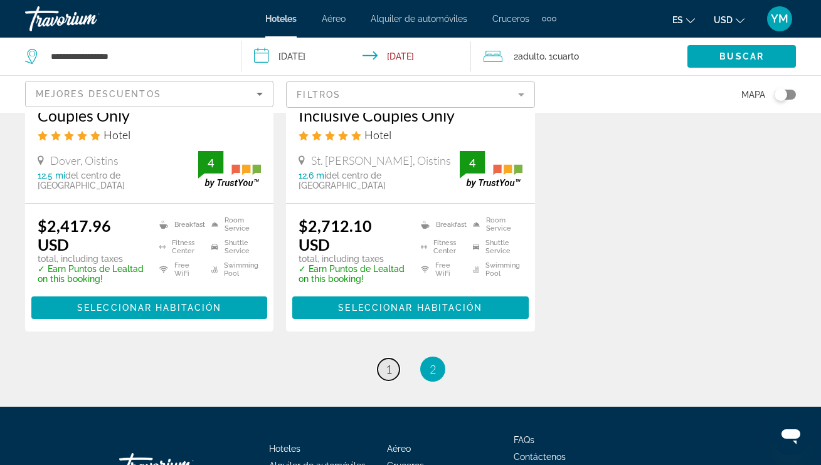
click at [389, 365] on span "1" at bounding box center [389, 369] width 6 height 14
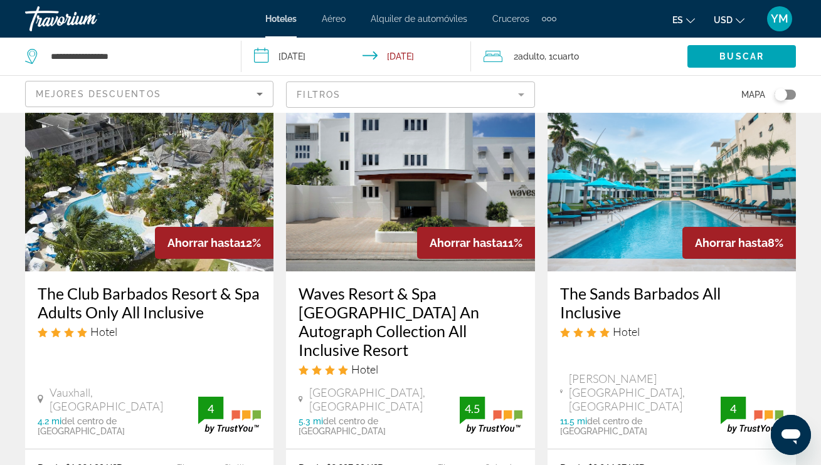
scroll to position [626, 0]
drag, startPoint x: 51, startPoint y: 56, endPoint x: 182, endPoint y: 60, distance: 131.7
click at [182, 60] on input "**********" at bounding box center [136, 56] width 172 height 19
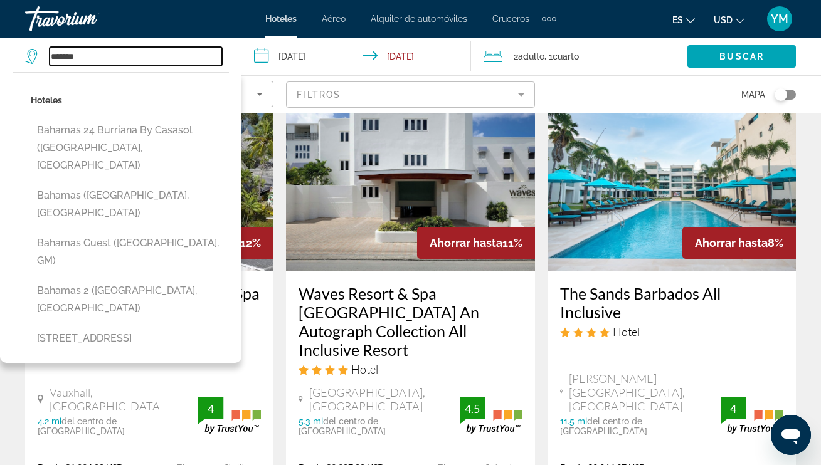
click at [148, 51] on input "*******" at bounding box center [136, 56] width 172 height 19
click at [251, 66] on input "**********" at bounding box center [358, 58] width 234 height 41
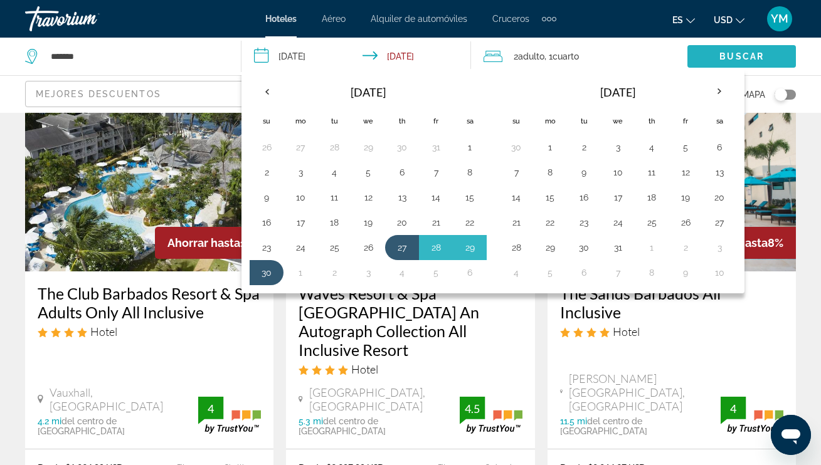
click at [739, 53] on span "Buscar" at bounding box center [741, 56] width 45 height 10
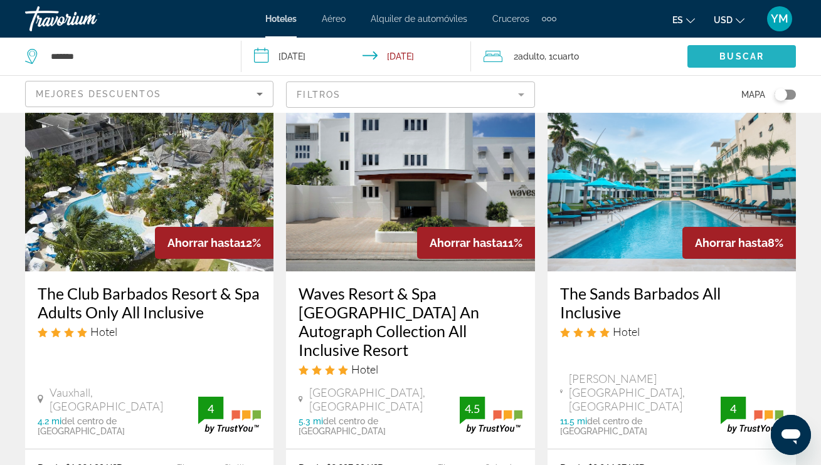
click at [740, 53] on span "Buscar" at bounding box center [741, 56] width 45 height 10
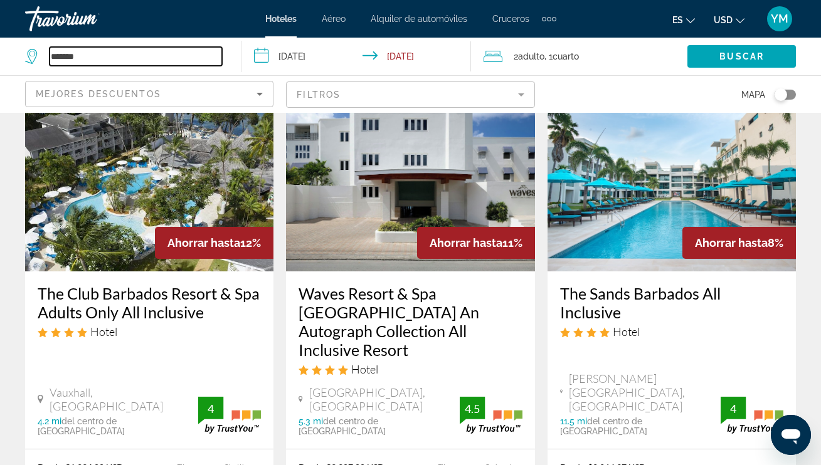
click at [92, 59] on input "*******" at bounding box center [136, 56] width 172 height 19
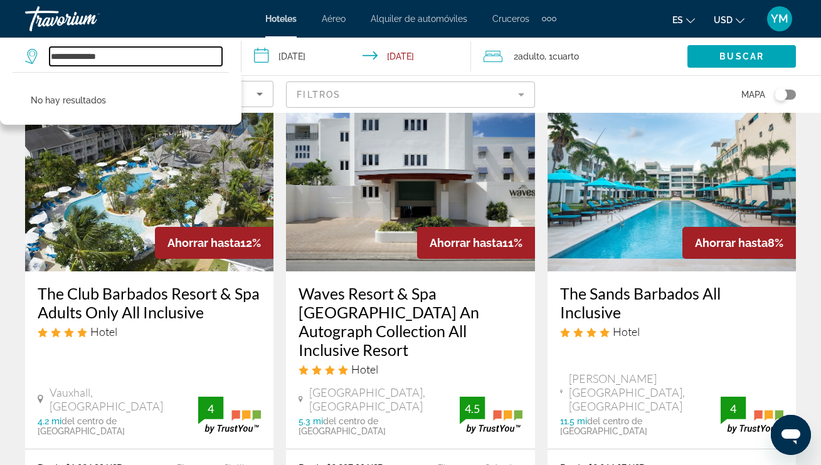
drag, startPoint x: 89, startPoint y: 55, endPoint x: 47, endPoint y: 56, distance: 42.0
click at [47, 56] on div "**********" at bounding box center [123, 56] width 197 height 19
click at [51, 59] on input "*******" at bounding box center [136, 56] width 172 height 19
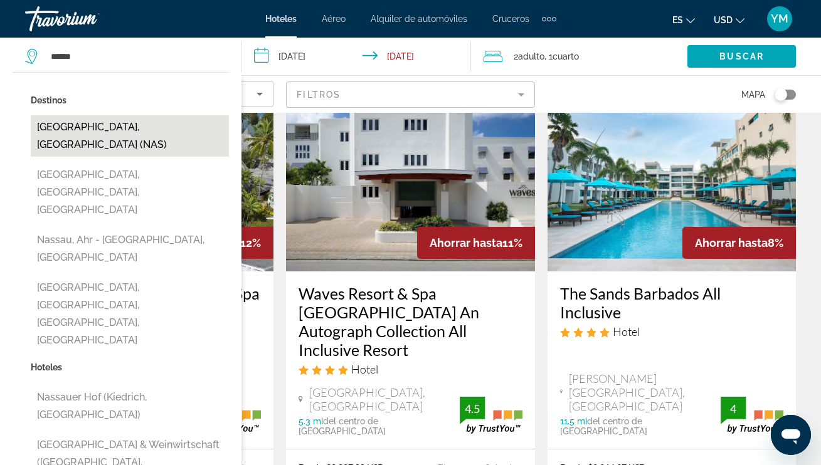
click at [129, 130] on button "[GEOGRAPHIC_DATA], [GEOGRAPHIC_DATA] (NAS)" at bounding box center [130, 135] width 198 height 41
type input "**********"
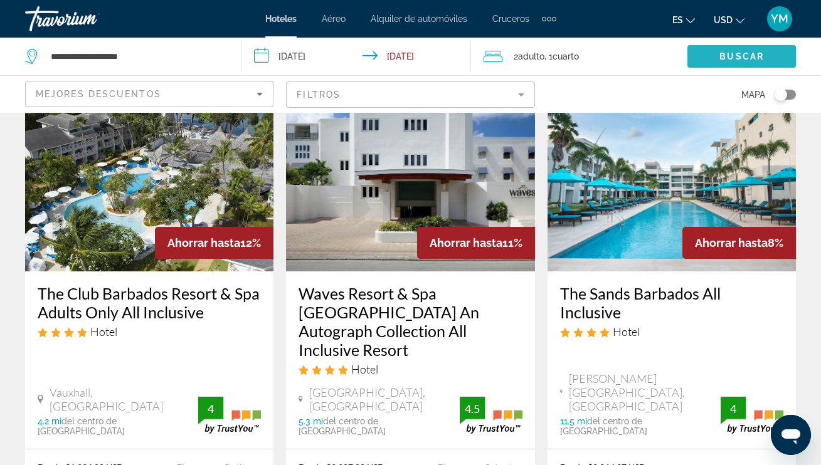
click at [746, 58] on span "Buscar" at bounding box center [741, 56] width 45 height 10
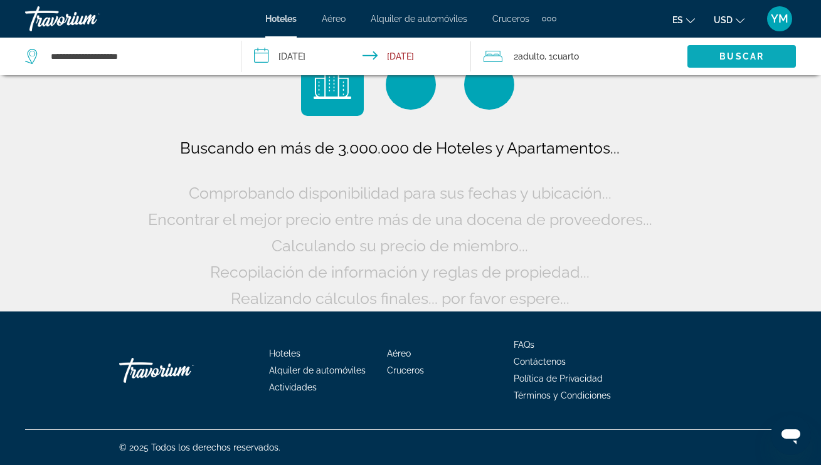
scroll to position [41, 0]
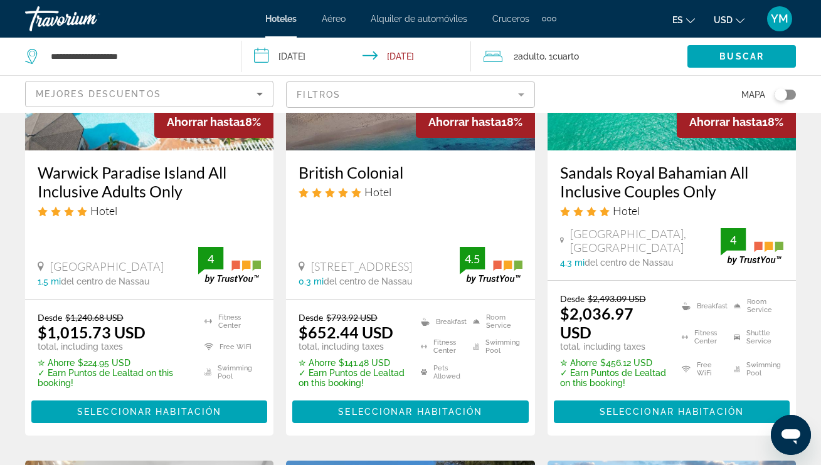
scroll to position [210, 0]
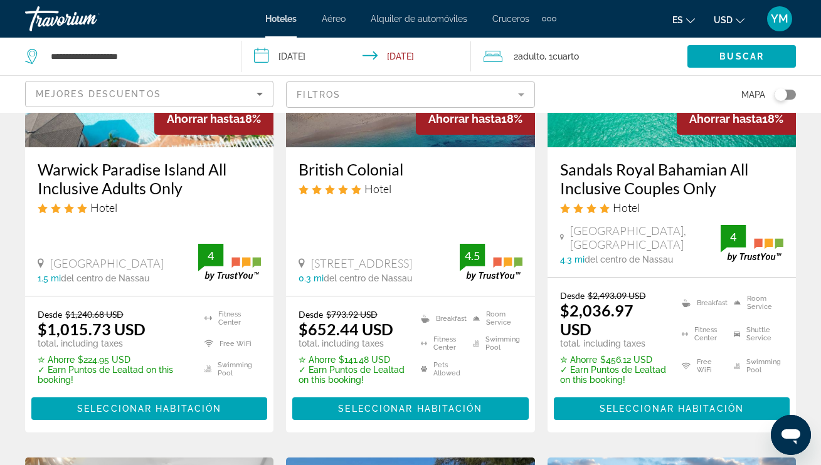
click at [522, 95] on mat-form-field "Filtros" at bounding box center [410, 94] width 248 height 26
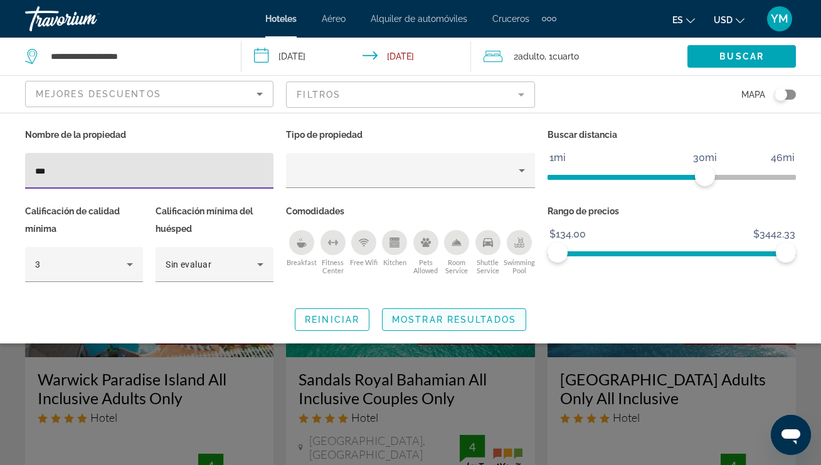
type input "***"
click at [447, 321] on span "Mostrar resultados" at bounding box center [454, 320] width 124 height 10
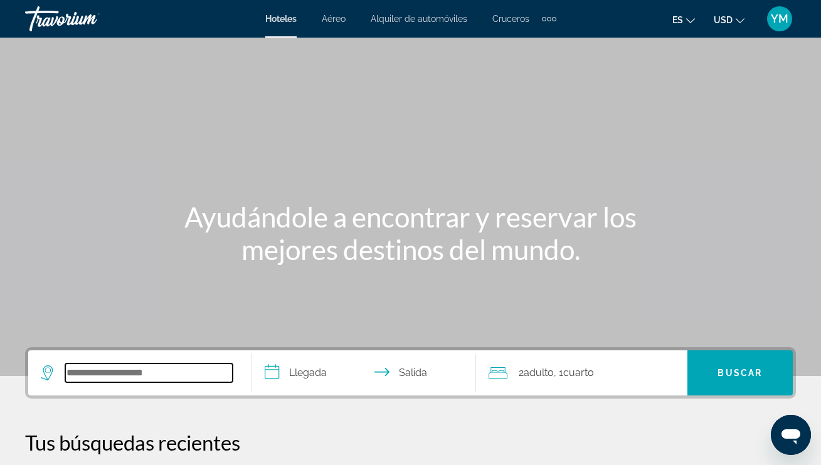
click at [73, 370] on input "Search widget" at bounding box center [148, 373] width 167 height 19
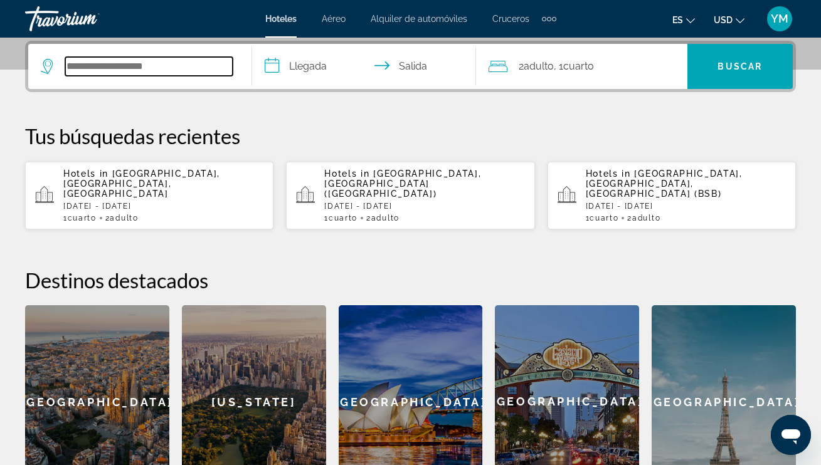
click at [78, 69] on input "Search widget" at bounding box center [148, 66] width 167 height 19
click at [82, 65] on input "Search widget" at bounding box center [148, 66] width 167 height 19
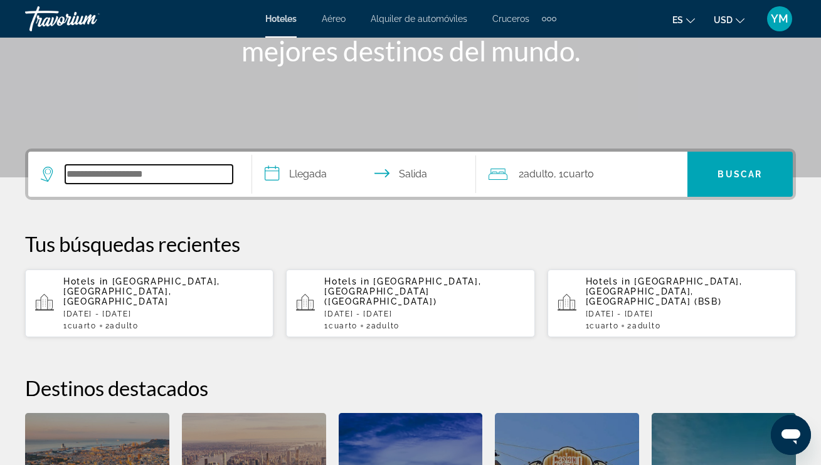
scroll to position [203, 0]
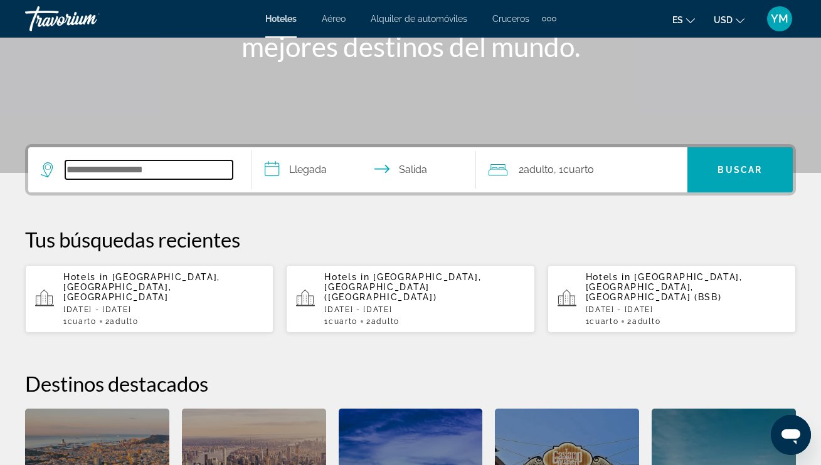
click at [82, 171] on input "Search widget" at bounding box center [148, 169] width 167 height 19
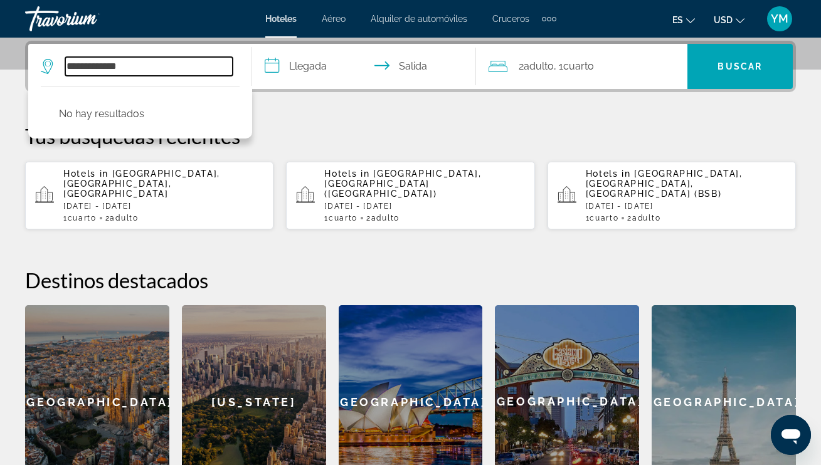
drag, startPoint x: 101, startPoint y: 66, endPoint x: 56, endPoint y: 64, distance: 45.2
click at [56, 64] on div "**********" at bounding box center [137, 66] width 192 height 19
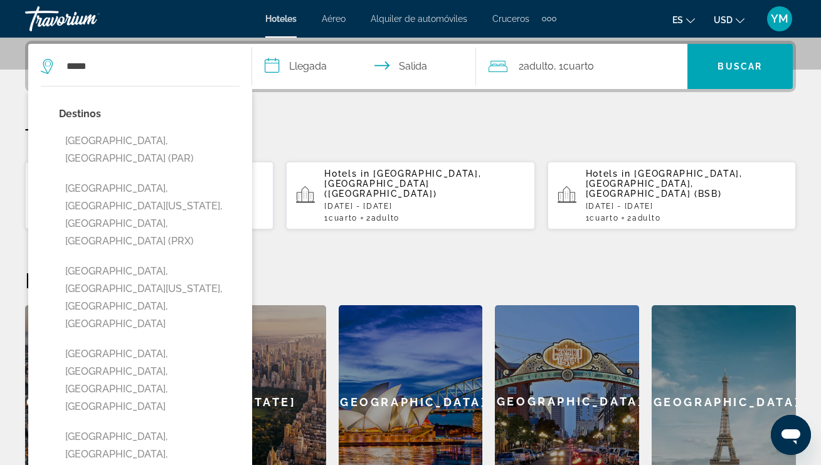
click at [130, 143] on button "Paris, France (PAR)" at bounding box center [149, 149] width 181 height 41
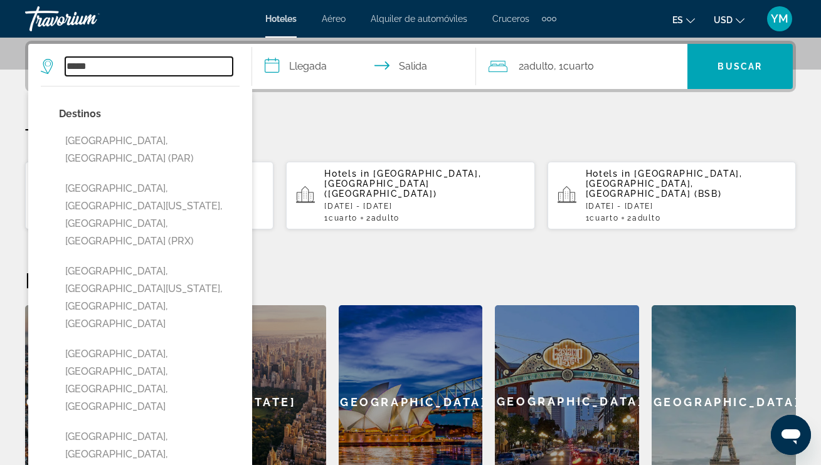
type input "**********"
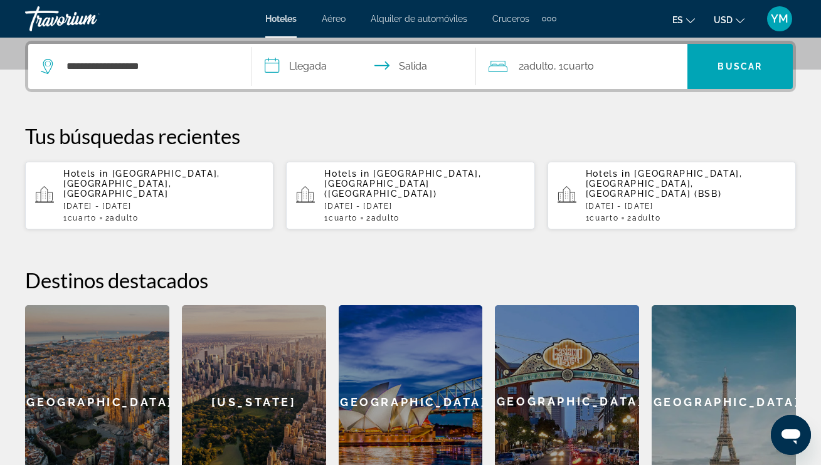
click at [272, 66] on input "**********" at bounding box center [366, 68] width 229 height 49
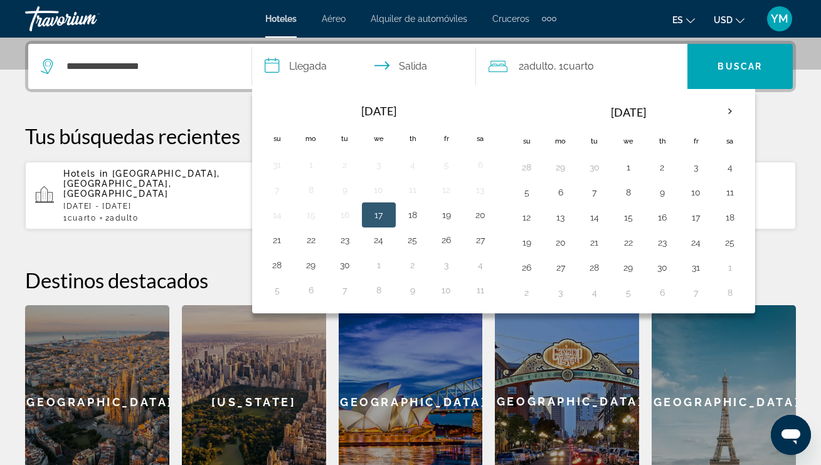
scroll to position [307, 0]
